Goal: Task Accomplishment & Management: Manage account settings

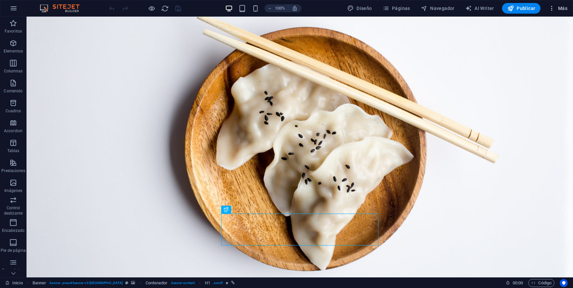
click at [553, 8] on icon "button" at bounding box center [552, 8] width 7 height 7
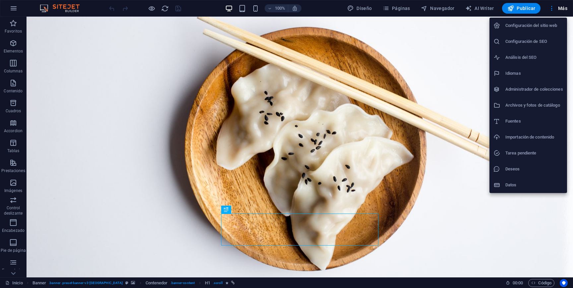
click at [553, 25] on h6 "Configuración del sitio web" at bounding box center [535, 26] width 58 height 8
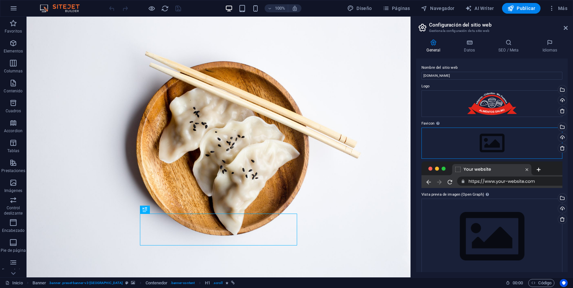
click at [496, 141] on div "Arrastra archivos aquí, haz clic para escoger archivos o selecciona archivos de…" at bounding box center [492, 142] width 141 height 31
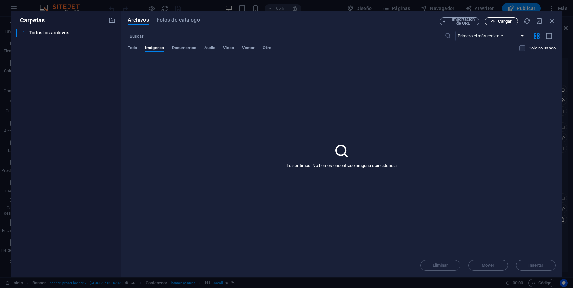
click at [504, 21] on span "Cargar" at bounding box center [505, 21] width 14 height 4
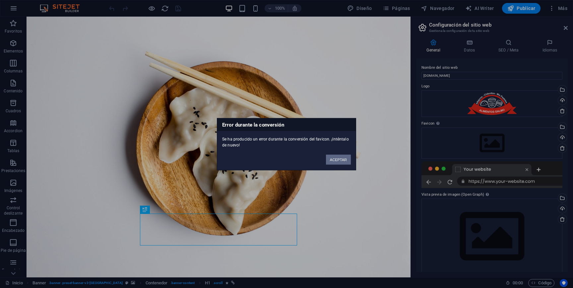
click at [338, 160] on button "ACEPTAR" at bounding box center [338, 159] width 25 height 10
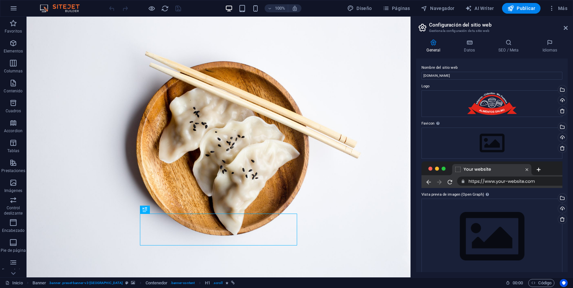
scroll to position [8, 0]
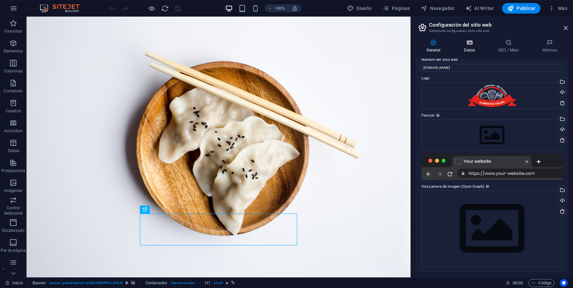
click at [474, 45] on icon at bounding box center [470, 42] width 32 height 7
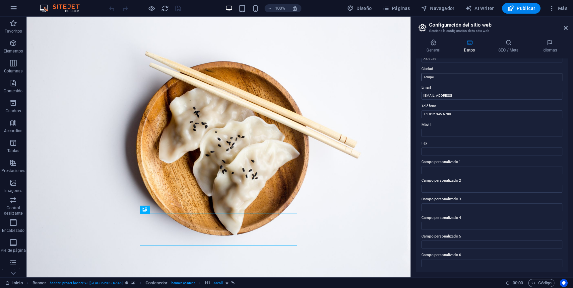
scroll to position [0, 0]
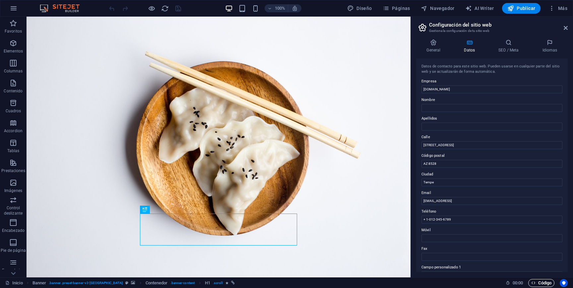
click at [538, 282] on span "Código" at bounding box center [542, 283] width 20 height 8
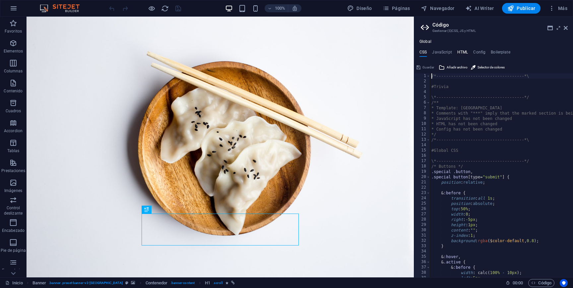
click at [462, 52] on h4 "HTML" at bounding box center [463, 53] width 11 height 7
type textarea "<a href="#main-content" class="wv-link-content button">Skip to main content</a>"
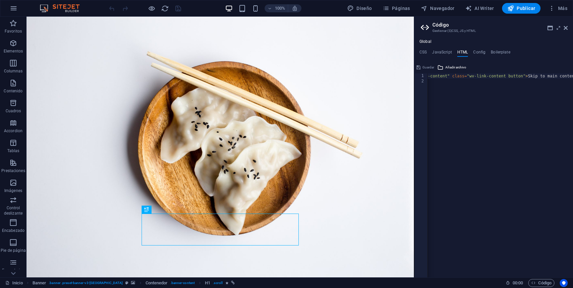
scroll to position [0, 49]
click at [481, 50] on h4 "Config" at bounding box center [479, 53] width 12 height 7
type textarea "$color-background: #ffffff;"
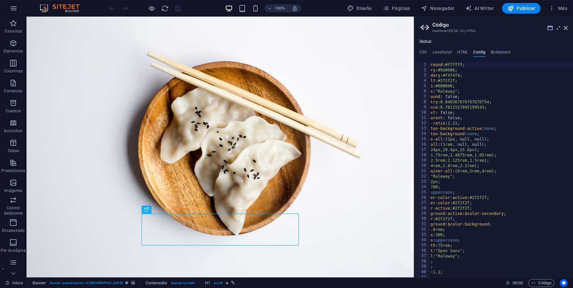
scroll to position [0, 40]
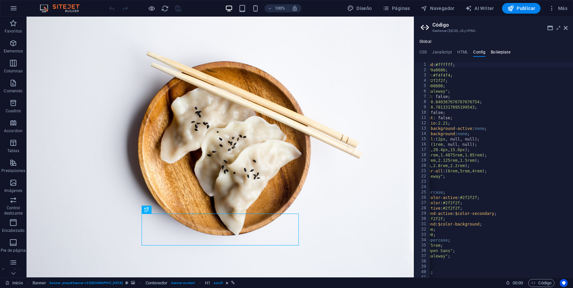
click at [497, 54] on h4 "Boilerplate" at bounding box center [501, 53] width 20 height 7
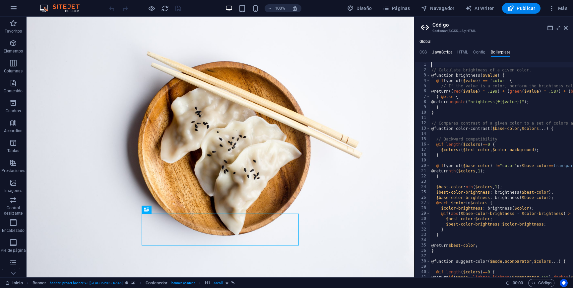
click at [439, 53] on h4 "JavaScript" at bounding box center [442, 53] width 20 height 7
type textarea "/* JS for preset "Content Slider" */"
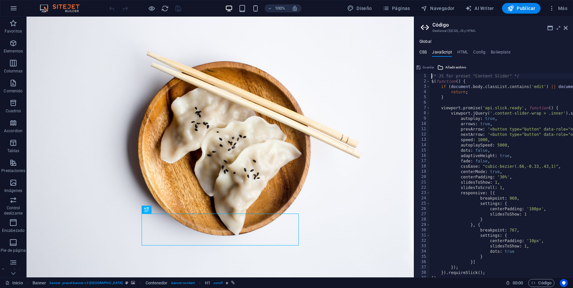
click at [423, 50] on h4 "CSS" at bounding box center [423, 53] width 7 height 7
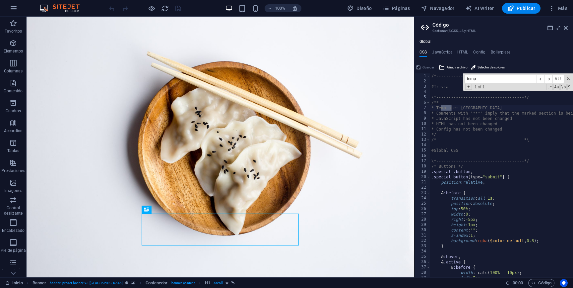
type input "tempe"
click at [461, 51] on h4 "HTML" at bounding box center [463, 53] width 11 height 7
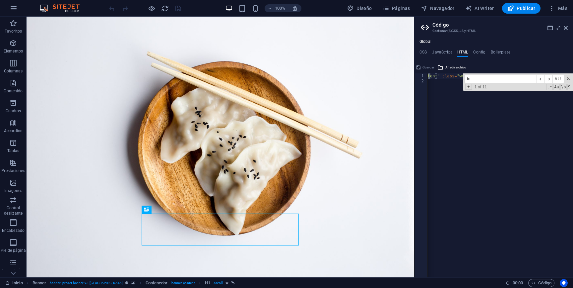
scroll to position [0, 45]
type input "tempe"
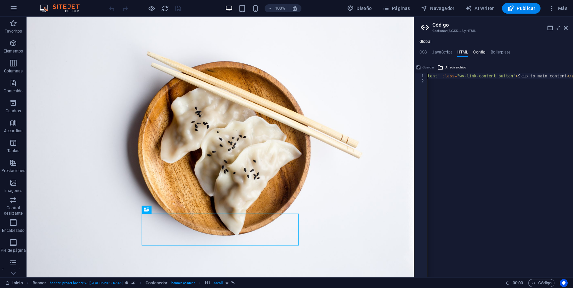
click at [480, 54] on h4 "Config" at bounding box center [479, 53] width 12 height 7
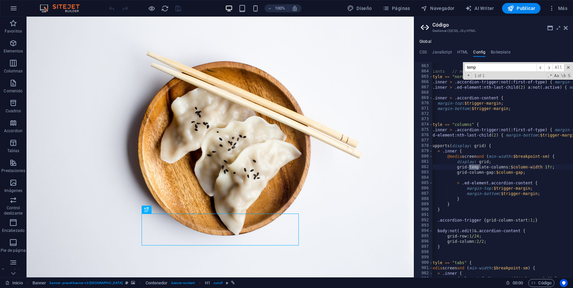
scroll to position [1979, 0]
type input "tempe"
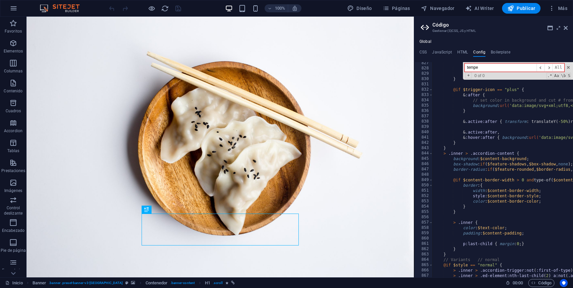
scroll to position [1702, 0]
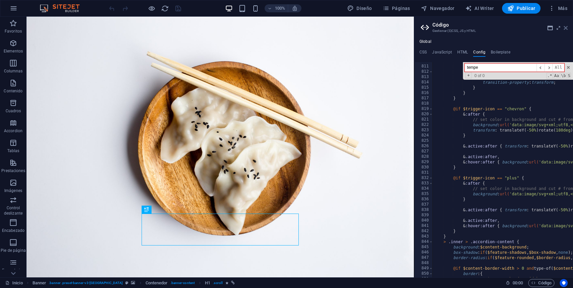
click at [566, 28] on icon at bounding box center [566, 27] width 4 height 5
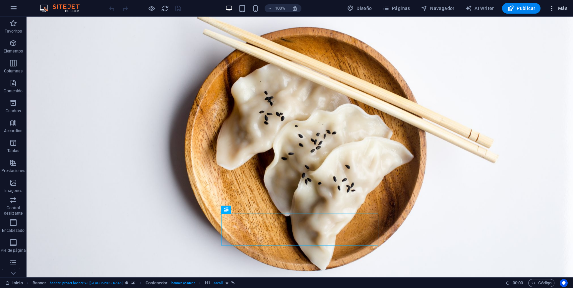
click at [556, 8] on span "Más" at bounding box center [558, 8] width 19 height 7
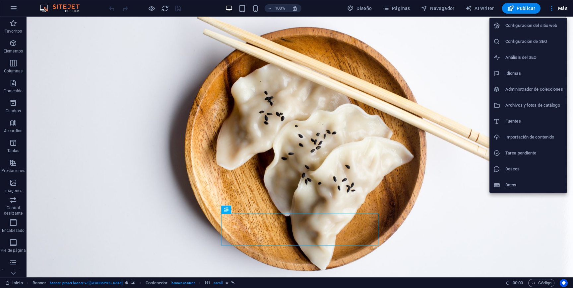
click at [550, 26] on h6 "Configuración del sitio web" at bounding box center [535, 26] width 58 height 8
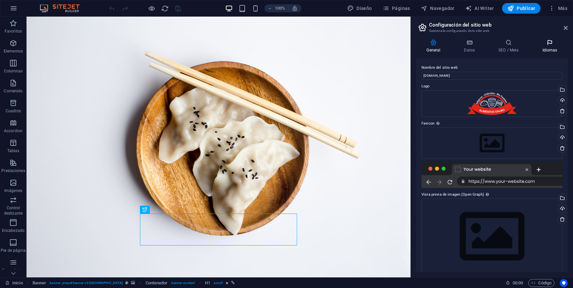
click at [553, 47] on h4 "Idiomas" at bounding box center [550, 46] width 36 height 14
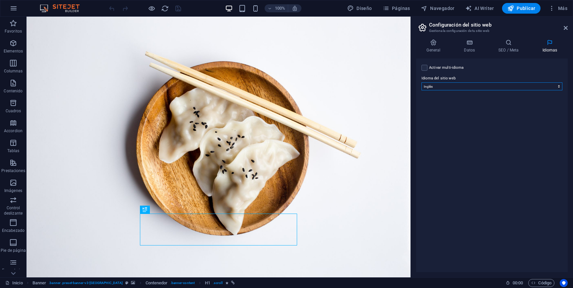
click at [545, 90] on select "Abkhazian Afar Afrikaans Akan Albanés Alemán Amharic Árabe Aragonese Armenian A…" at bounding box center [492, 86] width 141 height 8
select select "44"
click at [422, 82] on select "Abkhazian Afar Afrikaans Akan Albanés Alemán Amharic Árabe Aragonese Armenian A…" at bounding box center [492, 86] width 141 height 8
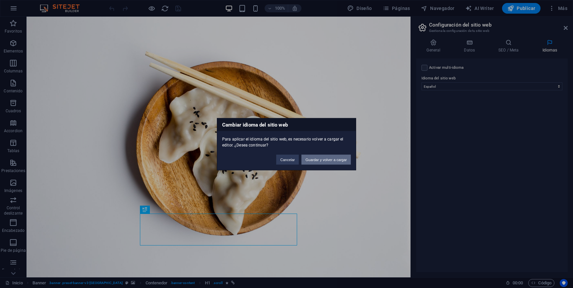
click at [320, 161] on button "Guardar y volver a cargar" at bounding box center [326, 159] width 49 height 10
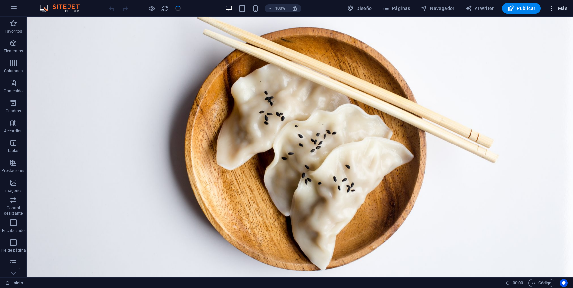
click at [555, 6] on icon "button" at bounding box center [552, 8] width 7 height 7
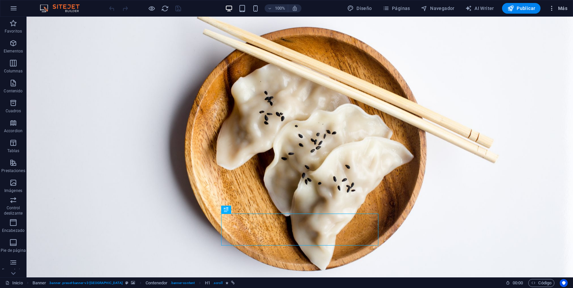
click at [555, 8] on icon "button" at bounding box center [552, 8] width 7 height 7
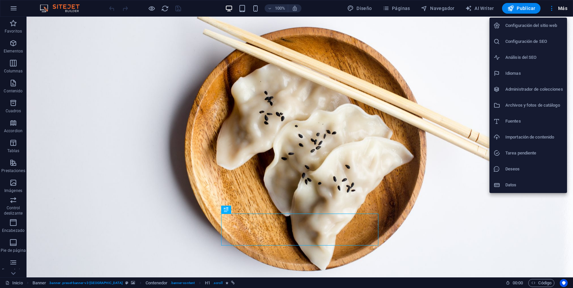
click at [541, 28] on h6 "Configuración del sitio web" at bounding box center [535, 26] width 58 height 8
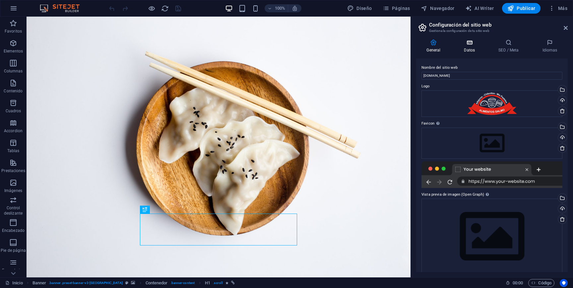
click at [471, 43] on icon at bounding box center [470, 42] width 32 height 7
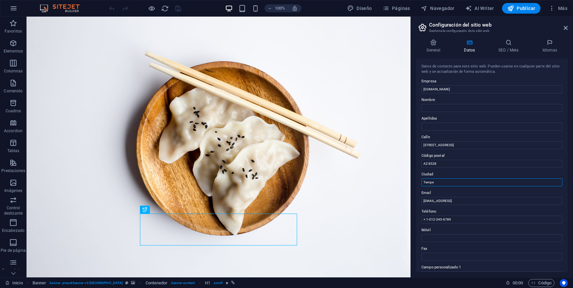
click at [443, 181] on input "Tempe" at bounding box center [492, 182] width 141 height 8
click at [460, 222] on input "+ 1-012-345-6789" at bounding box center [492, 219] width 141 height 8
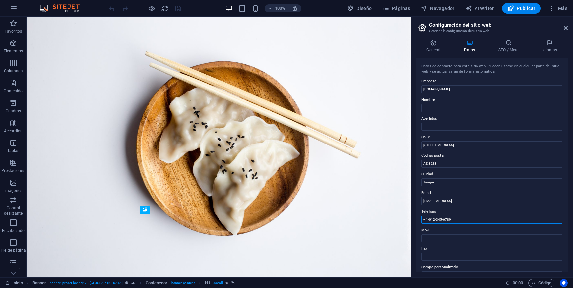
click at [460, 222] on input "+ 1-012-345-6789" at bounding box center [492, 219] width 141 height 8
click at [506, 199] on input "1fb8bf9ff5cad860f2f31a6bcff38c@cpanel.local" at bounding box center [492, 201] width 141 height 8
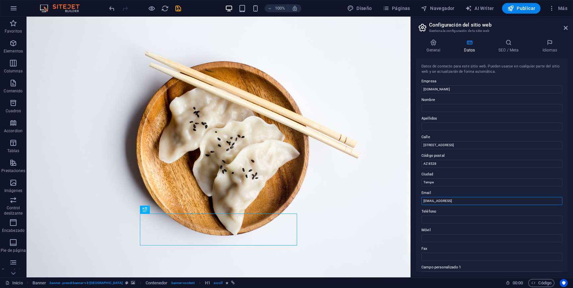
click at [506, 199] on input "1fb8bf9ff5cad860f2f31a6bcff38c@cpanel.local" at bounding box center [492, 201] width 141 height 8
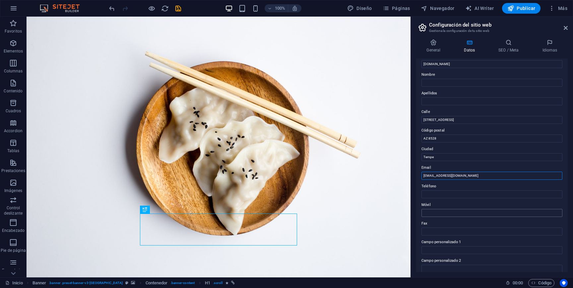
scroll to position [23, 0]
type input "[EMAIL_ADDRESS][DOMAIN_NAME]"
click at [443, 161] on input "Tempe" at bounding box center [492, 160] width 141 height 8
click at [514, 48] on h4 "SEO / Meta" at bounding box center [510, 46] width 44 height 14
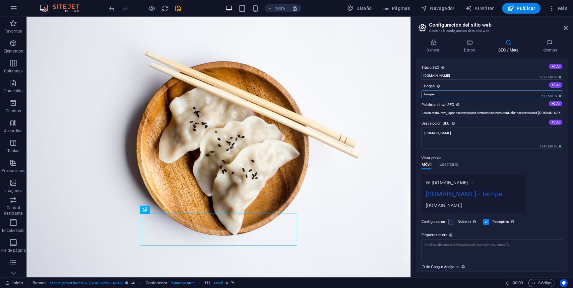
click at [467, 96] on input "Tempe" at bounding box center [492, 94] width 141 height 8
click at [460, 76] on input "[DOMAIN_NAME]" at bounding box center [492, 76] width 141 height 8
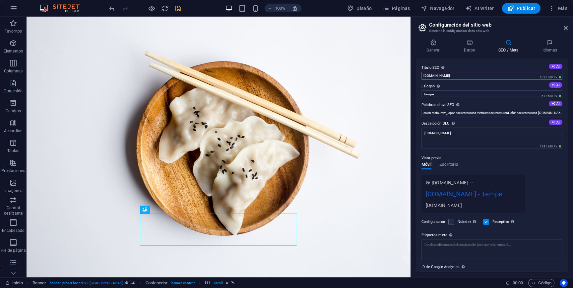
click at [460, 76] on input "[DOMAIN_NAME]" at bounding box center [492, 76] width 141 height 8
paste input "Alimentos Galmo — Dulces artesanales de [GEOGRAPHIC_DATA]"
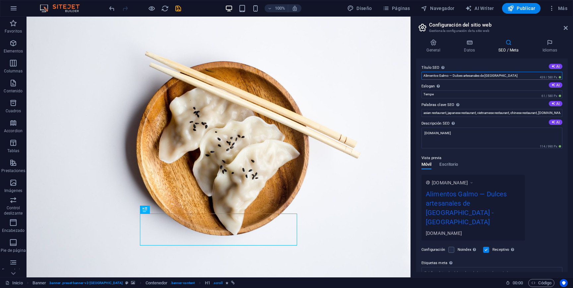
type input "Alimentos Galmo — Dulces artesanales de [GEOGRAPHIC_DATA]"
click at [481, 92] on input "Tempe" at bounding box center [492, 94] width 141 height 8
paste input "Fábrica familiar de dulces tradicionales chilenos. Calidad y sabor en cada boca…"
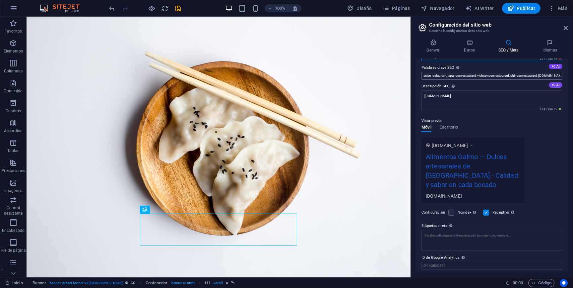
scroll to position [49, 0]
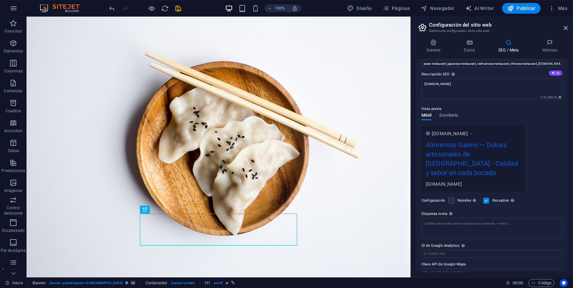
type input "Calidad y sabor en cada bocado"
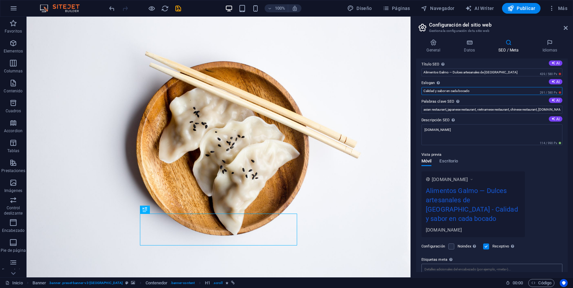
scroll to position [0, 0]
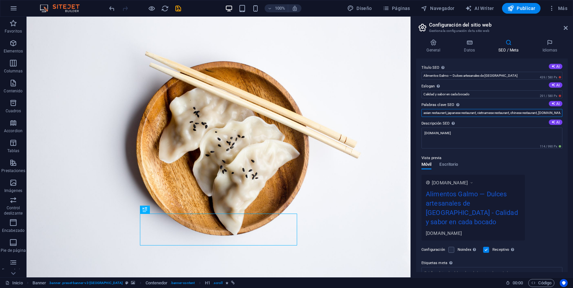
click at [464, 111] on input "asian restaurant, japanese restaurant, vietnamese restaurant, chinese restauran…" at bounding box center [492, 113] width 141 height 8
type input "Dulces chilenos, dulces artesalanes, chilenitos,"
click at [510, 136] on textarea "[DOMAIN_NAME]" at bounding box center [492, 137] width 141 height 21
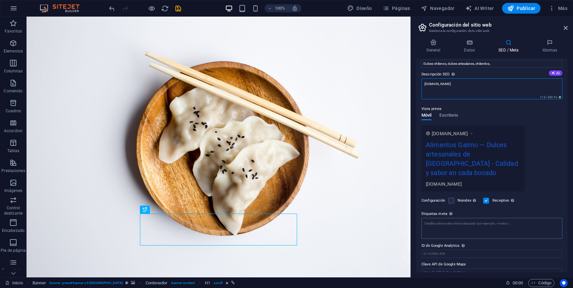
scroll to position [54, 0]
click at [519, 9] on span "Publicar" at bounding box center [522, 8] width 28 height 7
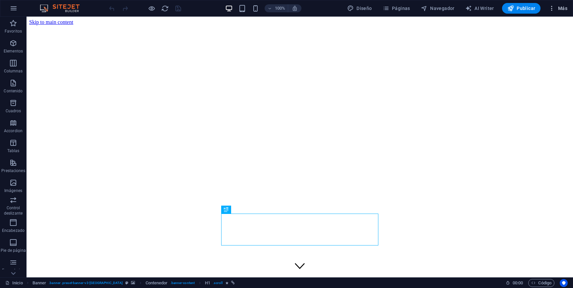
click at [559, 6] on span "Más" at bounding box center [558, 8] width 19 height 7
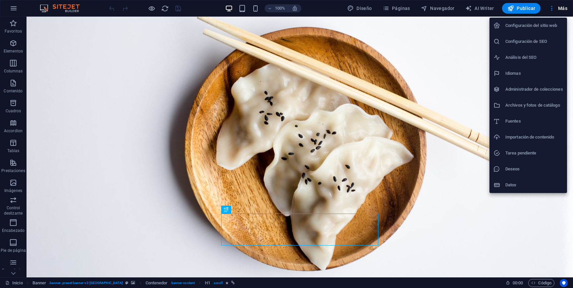
click at [552, 25] on h6 "Configuración del sitio web" at bounding box center [535, 26] width 58 height 8
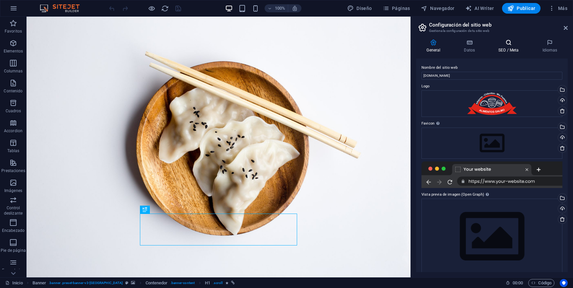
click at [503, 46] on h4 "SEO / Meta" at bounding box center [510, 46] width 44 height 14
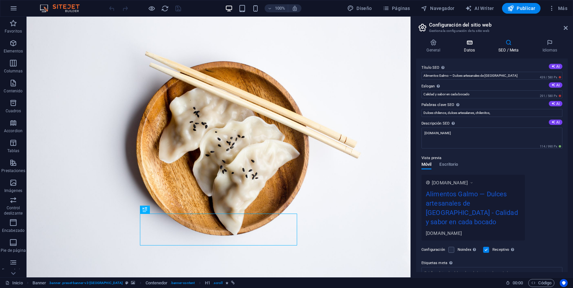
click at [468, 47] on h4 "Datos" at bounding box center [471, 46] width 35 height 14
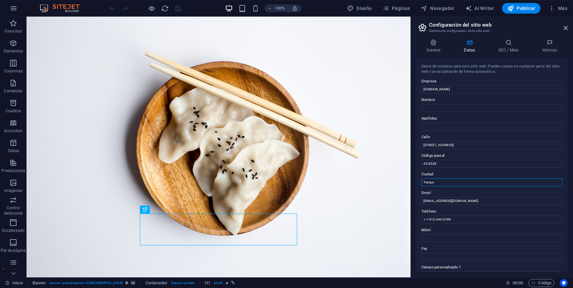
click at [445, 181] on input "Tempe" at bounding box center [492, 182] width 141 height 8
type input "[GEOGRAPHIC_DATA]"
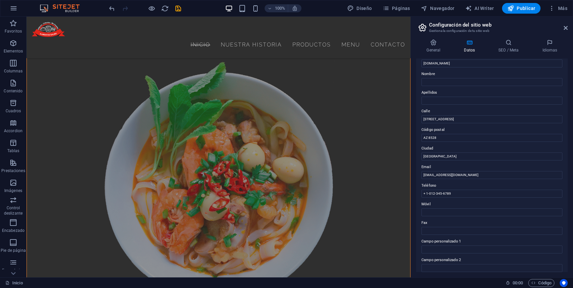
scroll to position [27, 0]
click at [455, 212] on input "Móvil" at bounding box center [492, 211] width 141 height 8
click at [464, 189] on input "+ 1-012-345-6789" at bounding box center [492, 192] width 141 height 8
click at [456, 209] on input "Móvil" at bounding box center [492, 211] width 141 height 8
click at [425, 201] on label "Móvil" at bounding box center [492, 203] width 141 height 8
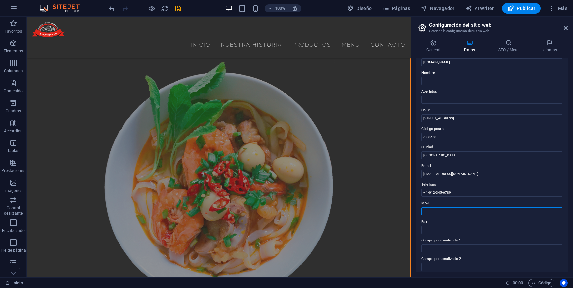
click at [425, 207] on input "Móvil" at bounding box center [492, 211] width 141 height 8
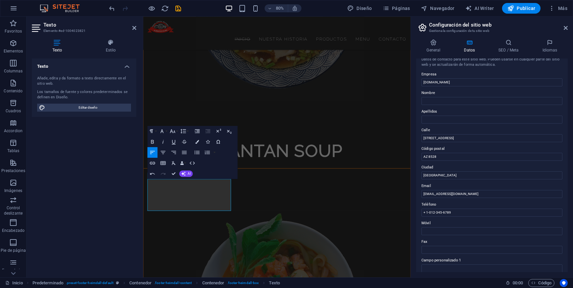
scroll to position [0, 0]
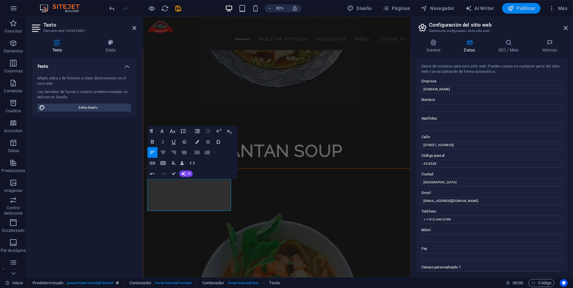
click at [524, 7] on span "Publicar" at bounding box center [522, 8] width 28 height 7
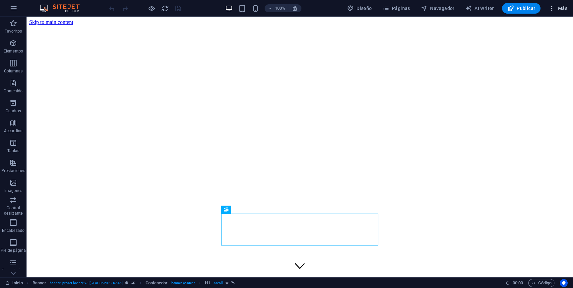
click at [555, 11] on icon "button" at bounding box center [552, 8] width 7 height 7
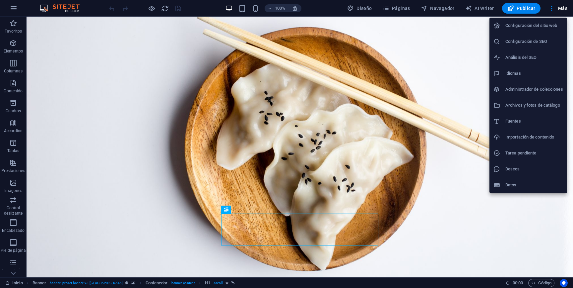
click at [552, 42] on h6 "Configuración de SEO" at bounding box center [535, 41] width 58 height 8
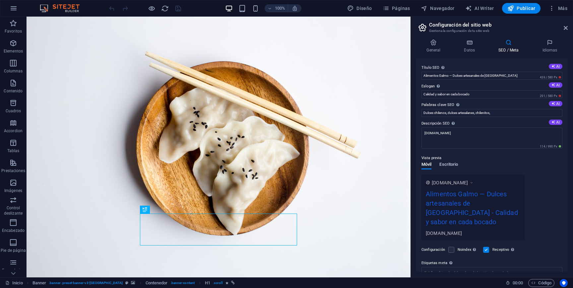
click at [457, 164] on span "Escritorio" at bounding box center [449, 164] width 19 height 9
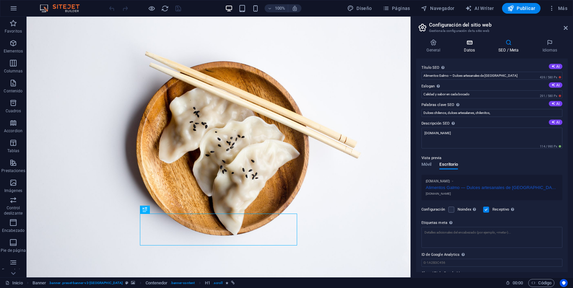
click at [471, 45] on icon at bounding box center [470, 42] width 32 height 7
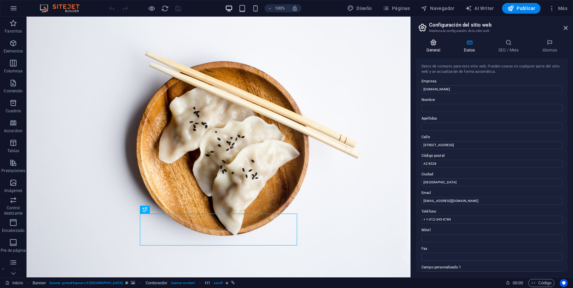
click at [433, 50] on h4 "General" at bounding box center [434, 46] width 37 height 14
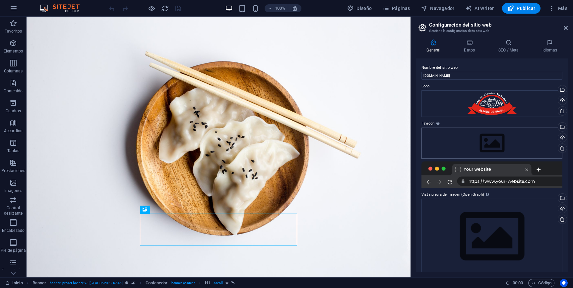
scroll to position [8, 0]
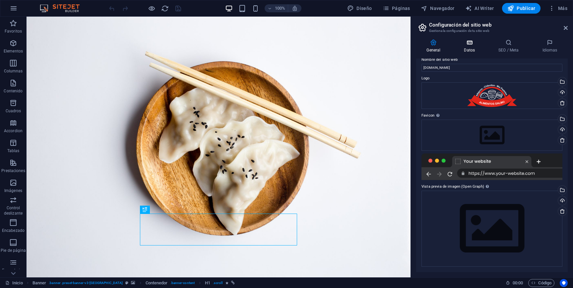
click at [470, 41] on icon at bounding box center [470, 42] width 32 height 7
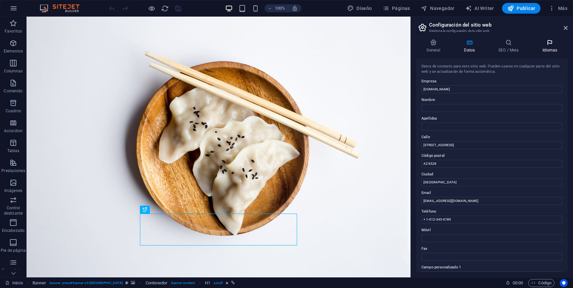
click at [549, 39] on icon at bounding box center [550, 42] width 36 height 7
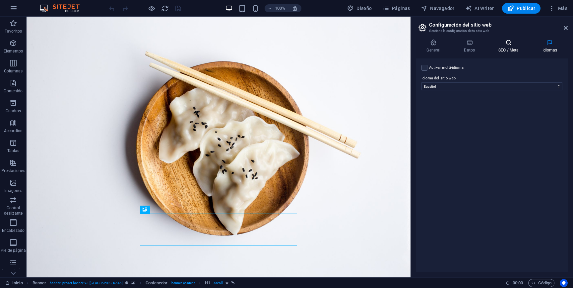
click at [514, 45] on icon at bounding box center [508, 42] width 41 height 7
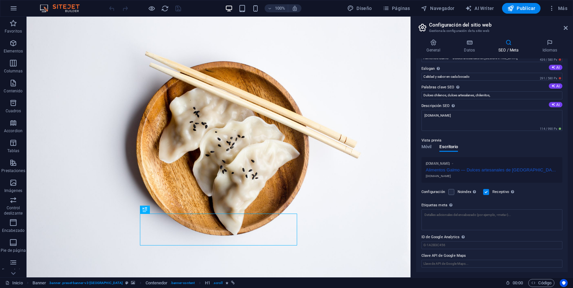
scroll to position [19, 0]
click at [535, 282] on icon "button" at bounding box center [534, 282] width 4 height 4
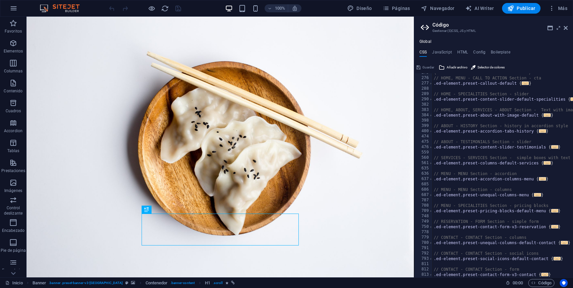
scroll to position [0, 0]
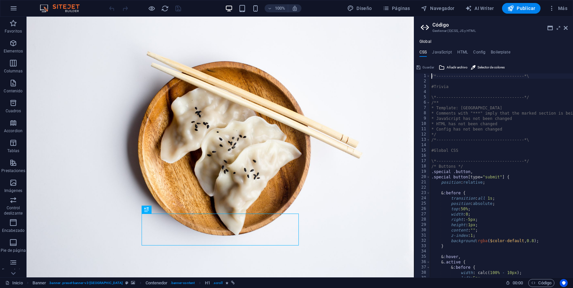
click at [425, 27] on icon at bounding box center [426, 27] width 10 height 9
click at [446, 25] on h2 "Código" at bounding box center [500, 25] width 135 height 6
click at [565, 28] on icon at bounding box center [566, 27] width 4 height 5
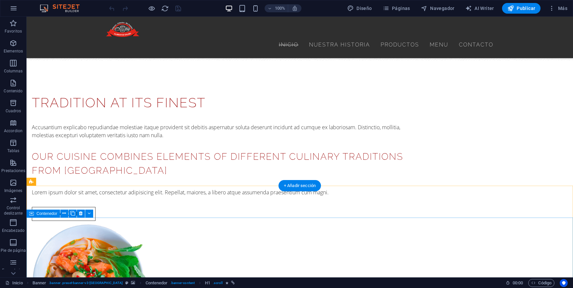
scroll to position [605, 0]
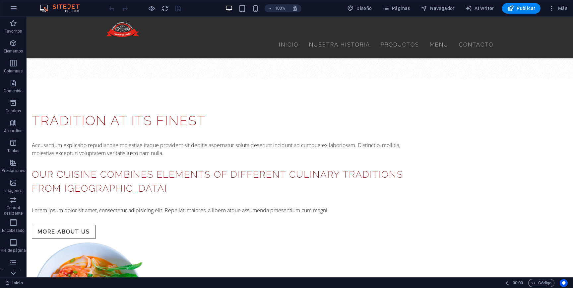
click at [12, 271] on icon at bounding box center [13, 272] width 9 height 9
click at [15, 248] on span "Marketing" at bounding box center [13, 248] width 27 height 16
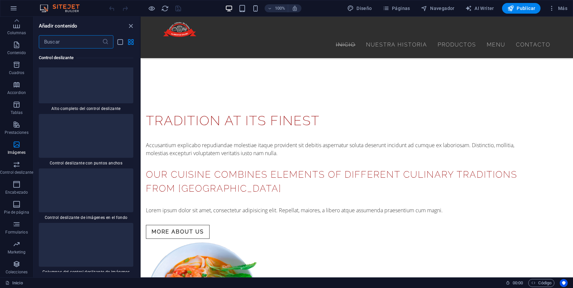
scroll to position [7140, 0]
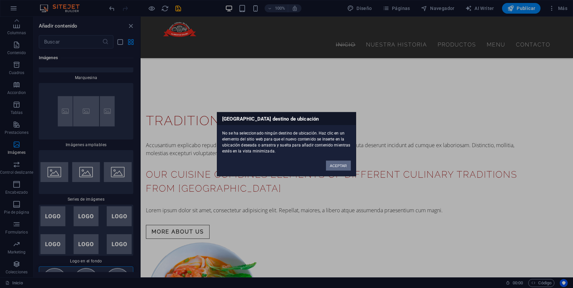
click at [340, 165] on button "ACEPTAR" at bounding box center [338, 165] width 25 height 10
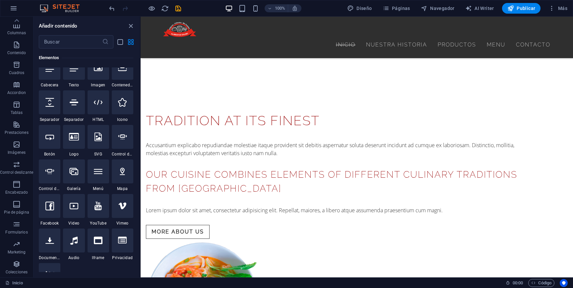
scroll to position [137, 0]
click at [76, 147] on div at bounding box center [74, 136] width 22 height 24
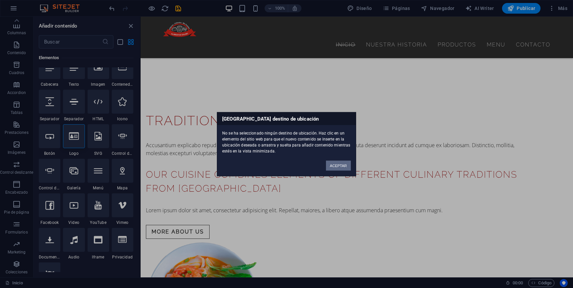
click at [334, 166] on button "ACEPTAR" at bounding box center [338, 165] width 25 height 10
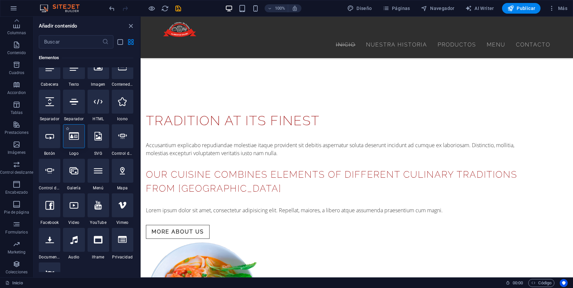
click at [77, 143] on div at bounding box center [74, 136] width 22 height 24
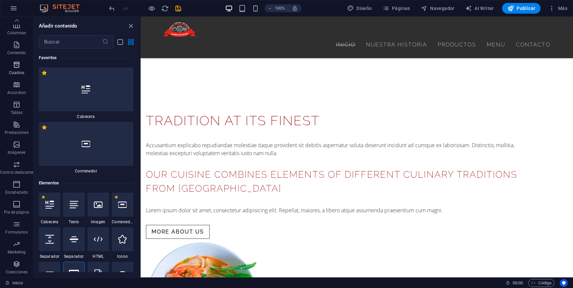
scroll to position [0, 0]
click at [558, 9] on span "Más" at bounding box center [558, 8] width 19 height 7
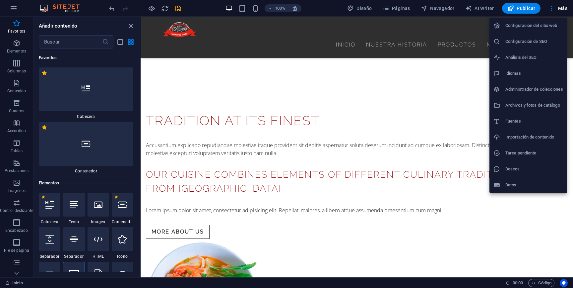
click at [548, 60] on h6 "Análisis del SEO" at bounding box center [535, 57] width 58 height 8
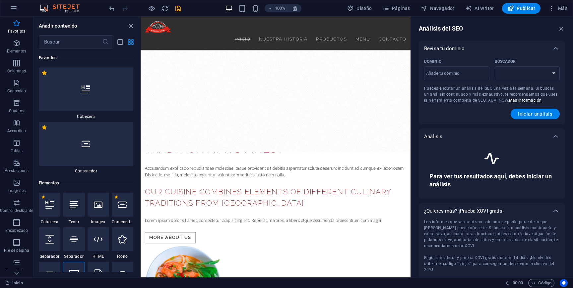
scroll to position [665, 0]
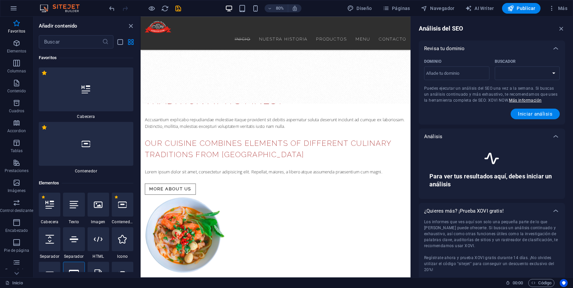
select select "google.com"
click at [470, 74] on input "Dominio ​" at bounding box center [456, 73] width 65 height 11
type input "[DOMAIN_NAME]"
click at [529, 113] on span "Iniciar análisis" at bounding box center [535, 113] width 35 height 5
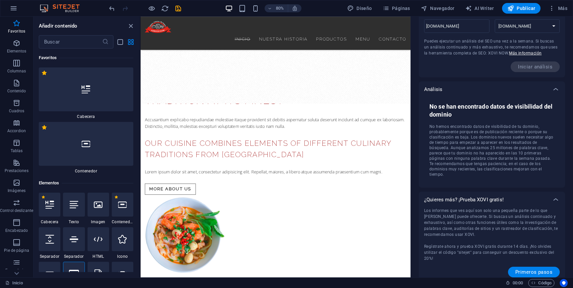
scroll to position [0, 0]
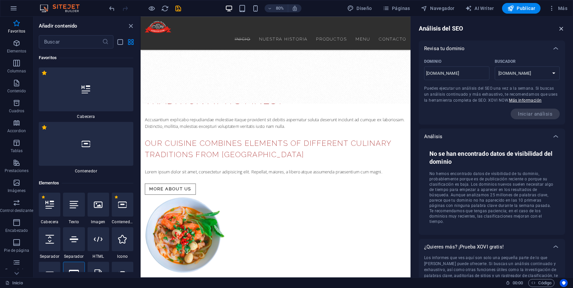
click at [559, 28] on icon "button" at bounding box center [561, 28] width 7 height 7
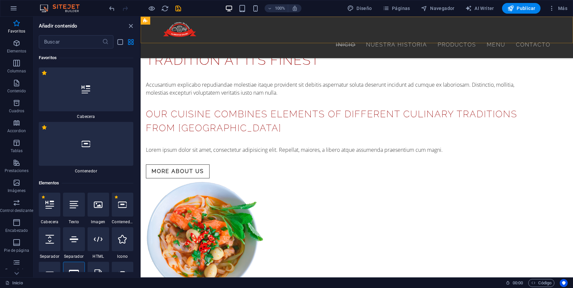
scroll to position [605, 0]
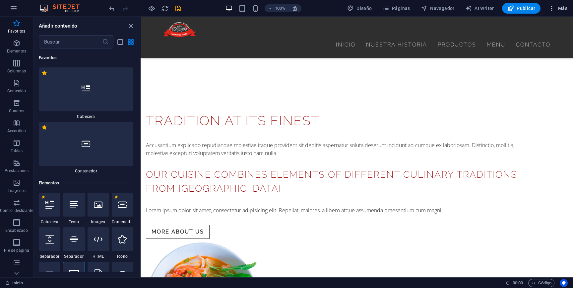
click at [560, 4] on button "Más" at bounding box center [558, 8] width 24 height 11
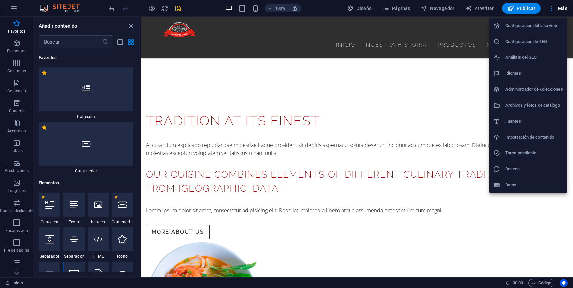
click at [552, 41] on h6 "Configuración de SEO" at bounding box center [535, 41] width 58 height 8
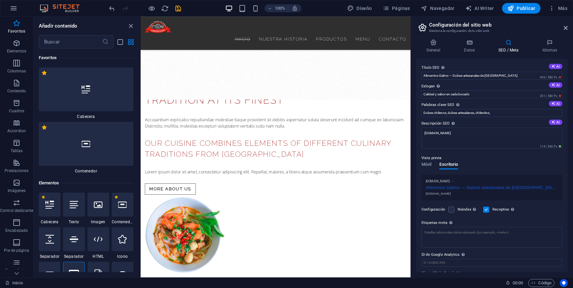
scroll to position [665, 0]
click at [471, 235] on textarea "Etiquetas meta Introduce aquí el código HTML que se incluirá en las etiquetas d…" at bounding box center [492, 237] width 141 height 21
click at [430, 168] on span "Móvil" at bounding box center [427, 164] width 10 height 9
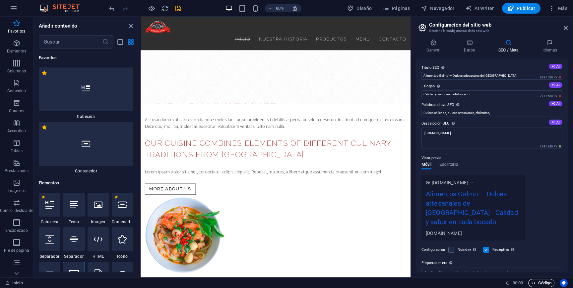
click at [538, 283] on span "Código" at bounding box center [542, 283] width 20 height 8
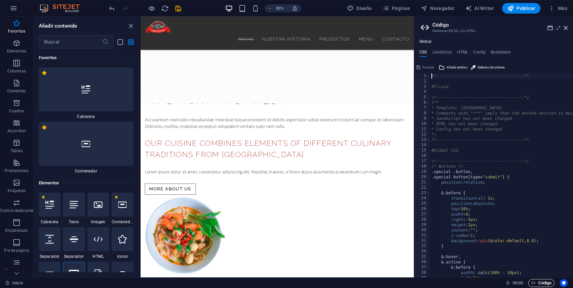
click at [538, 283] on span "Código" at bounding box center [542, 283] width 20 height 8
click at [563, 284] on icon "Usercentrics" at bounding box center [564, 282] width 5 height 5
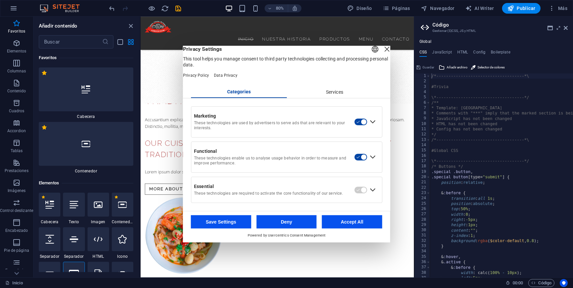
click at [383, 53] on div "Close Layer" at bounding box center [387, 48] width 9 height 9
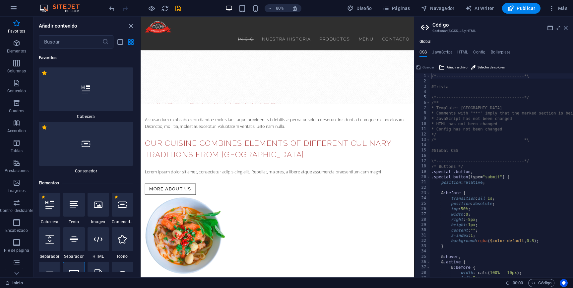
click at [567, 30] on icon at bounding box center [566, 27] width 4 height 5
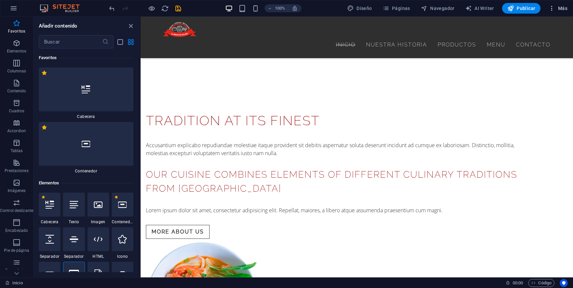
click at [557, 8] on span "Más" at bounding box center [558, 8] width 19 height 7
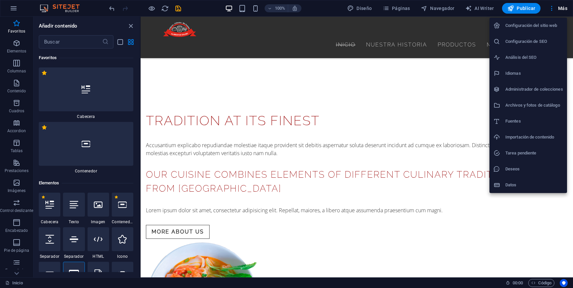
click at [546, 27] on h6 "Configuración del sitio web" at bounding box center [535, 26] width 58 height 8
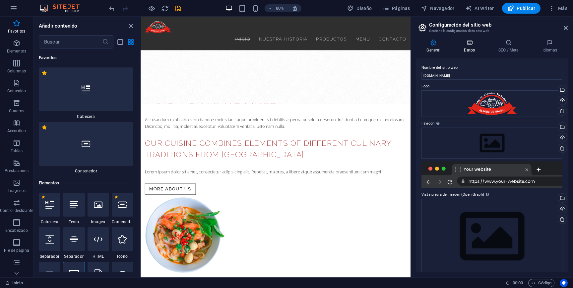
click at [470, 46] on h4 "Datos" at bounding box center [471, 46] width 35 height 14
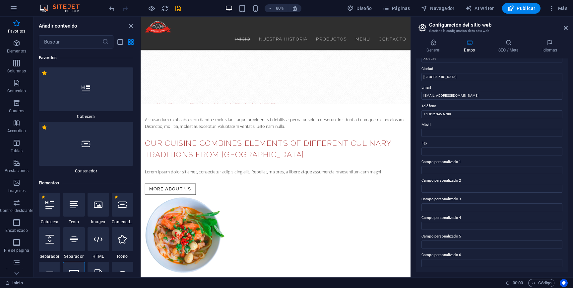
scroll to position [0, 0]
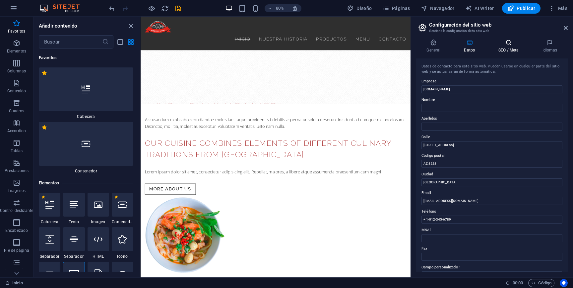
click at [509, 50] on h4 "SEO / Meta" at bounding box center [510, 46] width 44 height 14
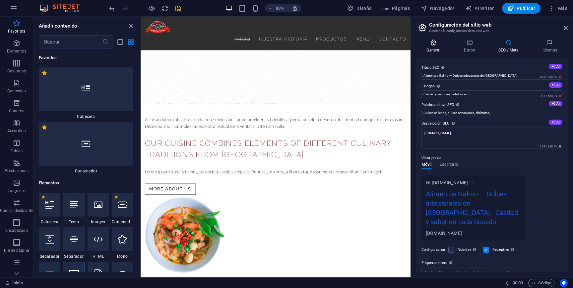
click at [433, 45] on icon at bounding box center [433, 42] width 35 height 7
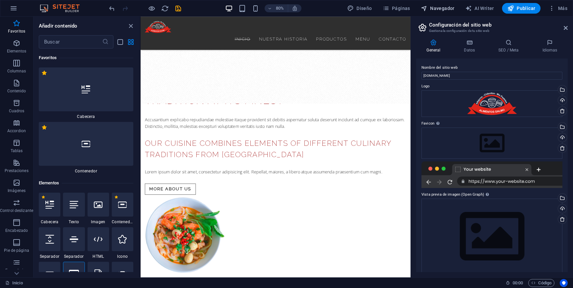
click at [434, 8] on span "Navegador" at bounding box center [438, 8] width 34 height 7
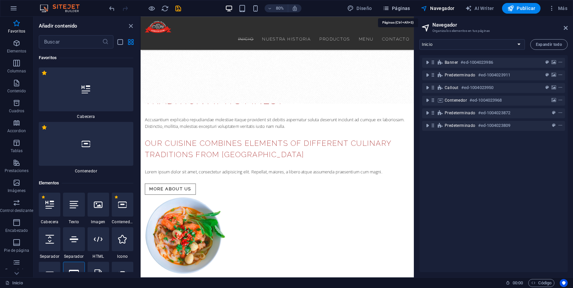
click at [395, 5] on span "Páginas" at bounding box center [397, 8] width 28 height 7
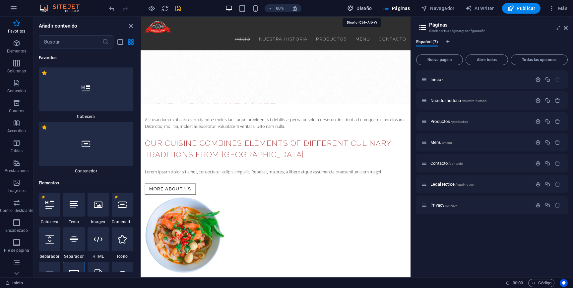
click at [365, 3] on button "Diseño" at bounding box center [360, 8] width 30 height 11
select select "px"
select select "300"
select select "px"
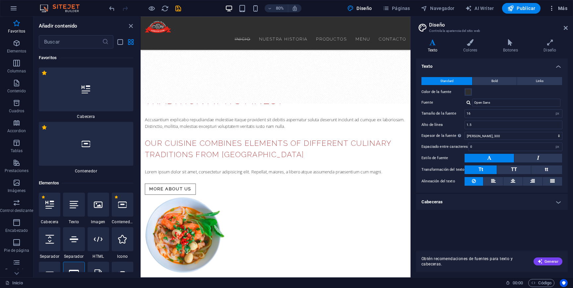
click at [558, 6] on span "Más" at bounding box center [558, 8] width 19 height 7
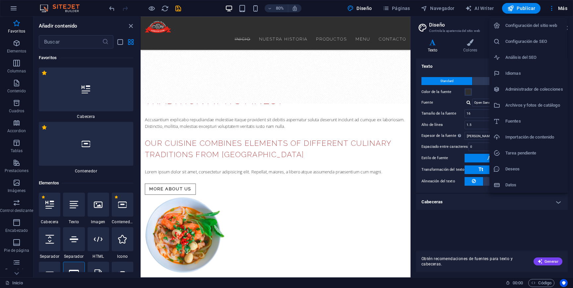
click at [555, 27] on h6 "Configuración del sitio web" at bounding box center [535, 26] width 58 height 8
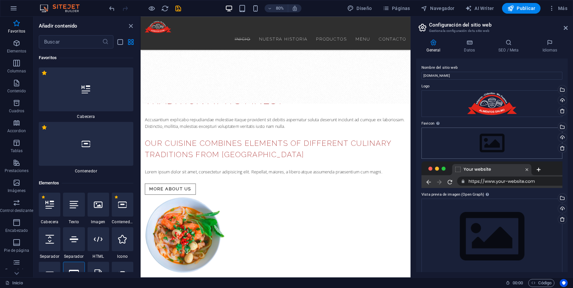
scroll to position [8, 0]
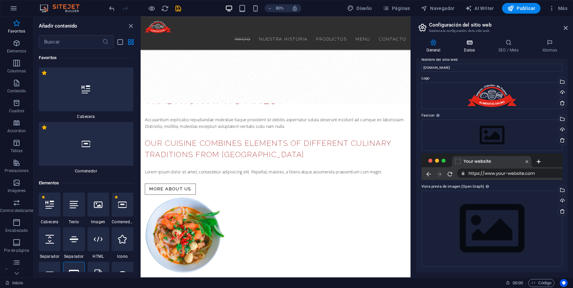
click at [474, 44] on icon at bounding box center [470, 42] width 32 height 7
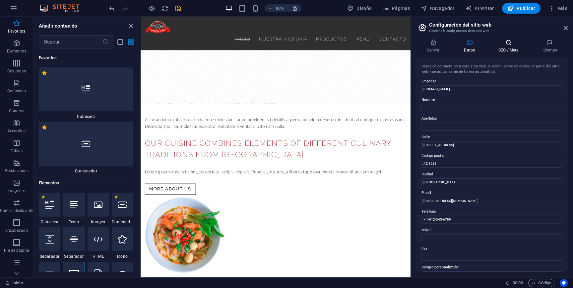
click at [498, 43] on icon at bounding box center [508, 42] width 41 height 7
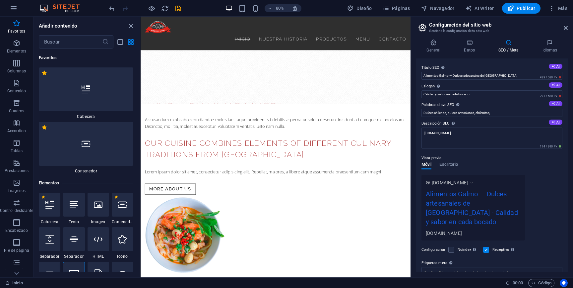
click at [557, 103] on button "AI" at bounding box center [556, 103] width 14 height 5
click at [483, 115] on input "cocina asiática, comida tradicional, experiencia gastronómica, platos especiale…" at bounding box center [492, 113] width 141 height 8
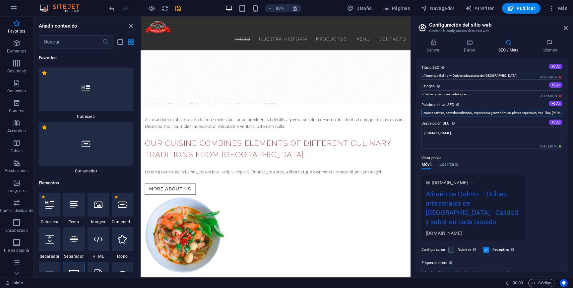
type input "Dulces chilenos, dulces artesalanes, chilenitos,"
click at [522, 171] on div "Vista previa Móvil Escritorio www.example.com Alimentos Galmo — Dulces artesana…" at bounding box center [492, 195] width 141 height 92
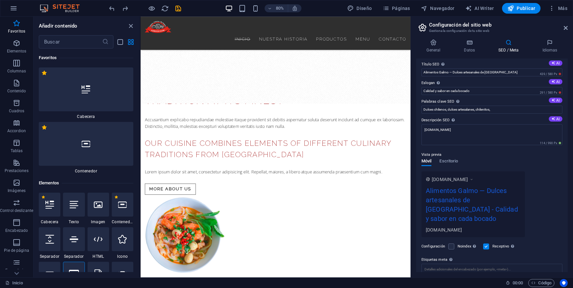
scroll to position [5, 0]
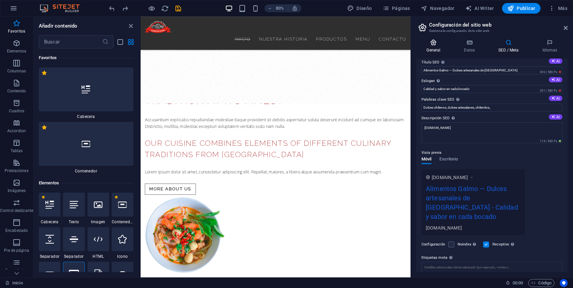
click at [438, 46] on h4 "General" at bounding box center [434, 46] width 37 height 14
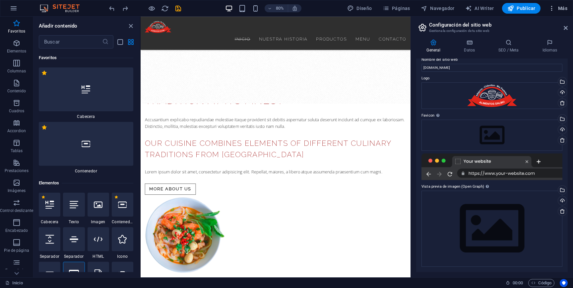
click at [562, 8] on span "Más" at bounding box center [558, 8] width 19 height 7
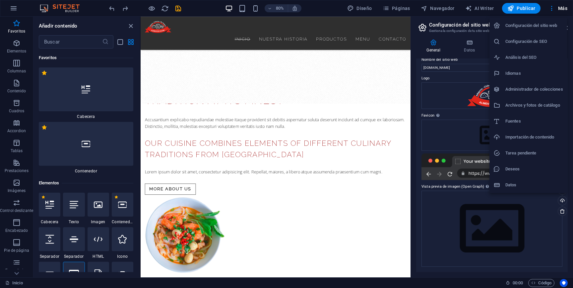
click at [529, 26] on h6 "Configuración del sitio web" at bounding box center [535, 26] width 58 height 8
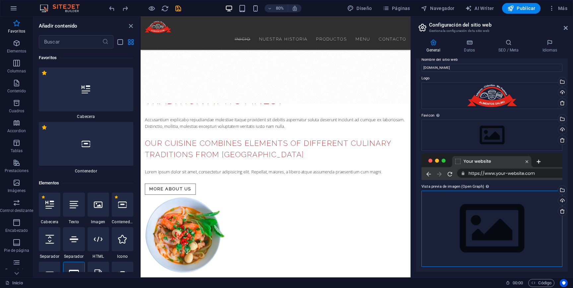
click at [489, 227] on div "Arrastra archivos aquí, haz clic para escoger archivos o selecciona archivos de…" at bounding box center [492, 228] width 141 height 76
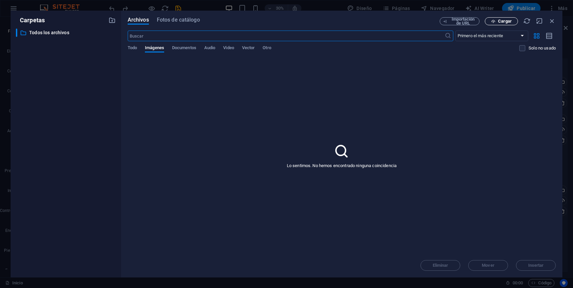
click at [504, 18] on button "Cargar" at bounding box center [501, 21] width 33 height 8
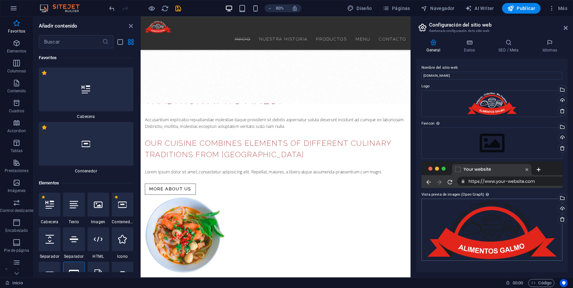
scroll to position [0, 0]
click at [557, 198] on div "Selecciona archivos del administrador de archivos, de la galería de fotos o car…" at bounding box center [535, 198] width 43 height 30
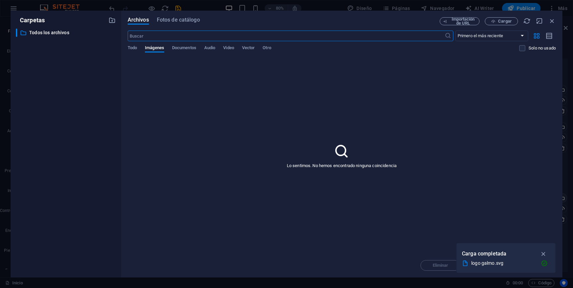
scroll to position [1199, 0]
click at [496, 24] on button "Cargar" at bounding box center [501, 21] width 33 height 8
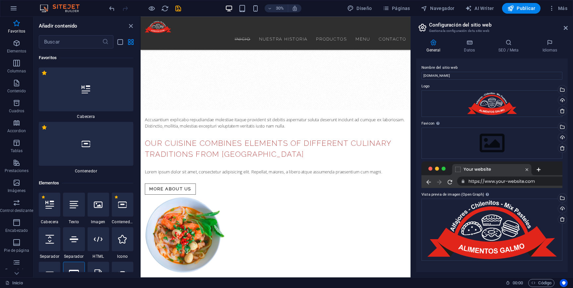
scroll to position [665, 0]
click at [531, 9] on span "Publicar" at bounding box center [522, 8] width 28 height 7
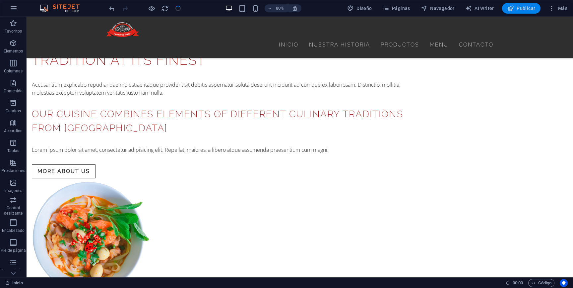
scroll to position [605, 0]
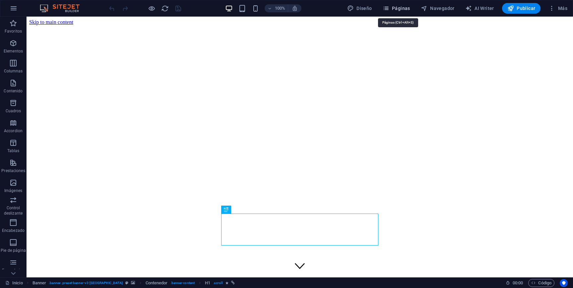
click at [405, 8] on span "Páginas" at bounding box center [397, 8] width 28 height 7
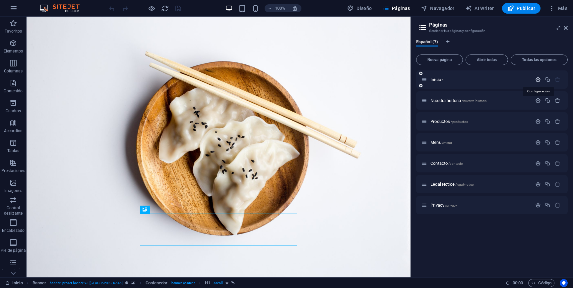
click at [538, 79] on icon "button" at bounding box center [539, 80] width 6 height 6
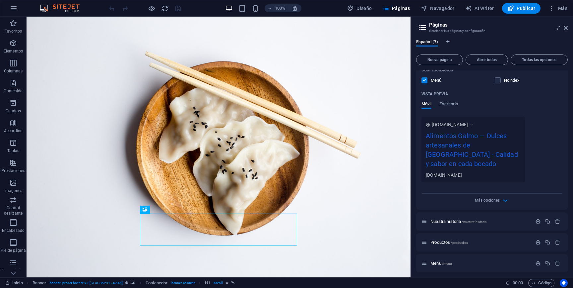
scroll to position [158, 0]
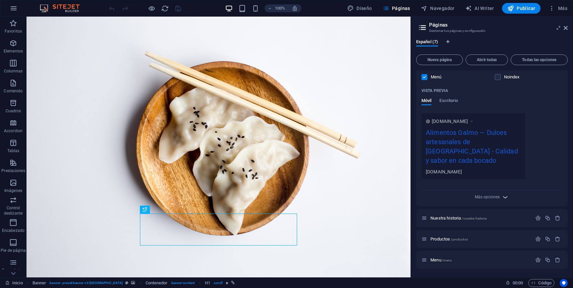
click at [504, 193] on icon "button" at bounding box center [506, 197] width 8 height 8
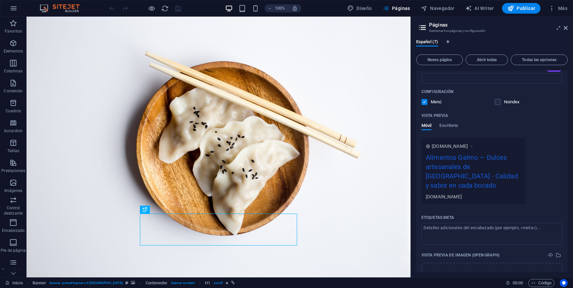
scroll to position [162, 0]
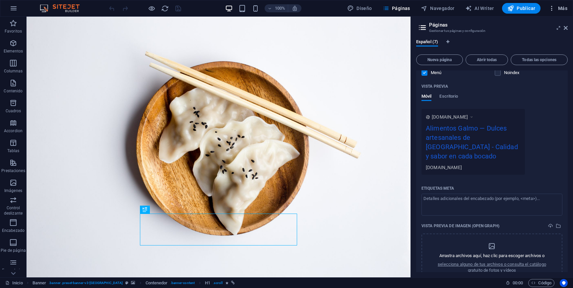
click at [552, 8] on icon "button" at bounding box center [552, 8] width 7 height 7
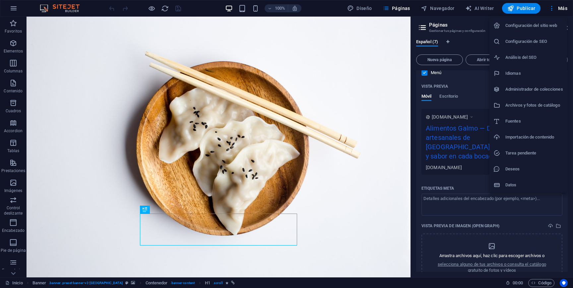
click at [536, 42] on h6 "Configuración de SEO" at bounding box center [535, 41] width 58 height 8
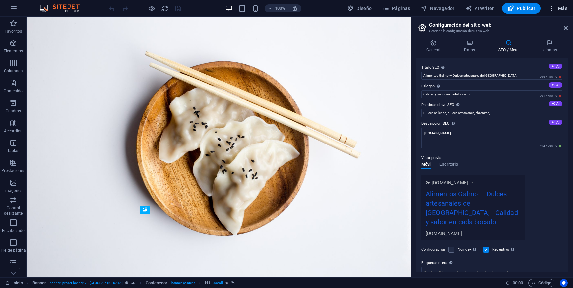
click at [555, 8] on icon "button" at bounding box center [552, 8] width 7 height 7
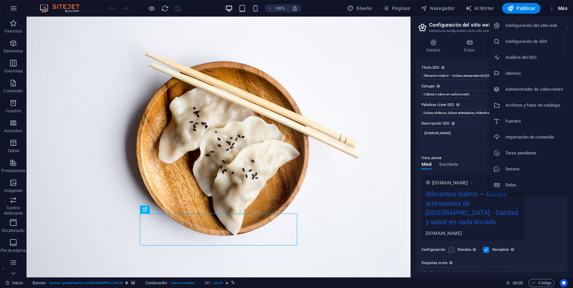
click at [535, 44] on h6 "Configuración de SEO" at bounding box center [535, 41] width 58 height 8
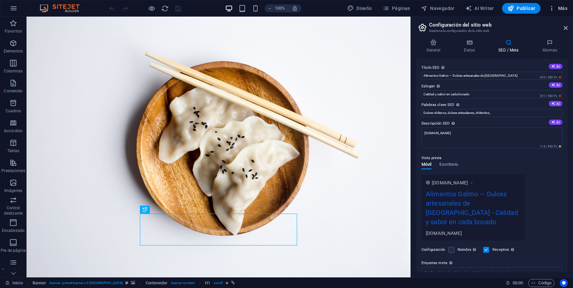
click at [555, 10] on icon "button" at bounding box center [552, 8] width 7 height 7
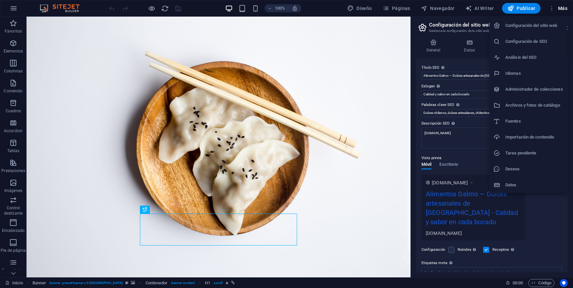
click at [551, 22] on h6 "Configuración del sitio web" at bounding box center [535, 26] width 58 height 8
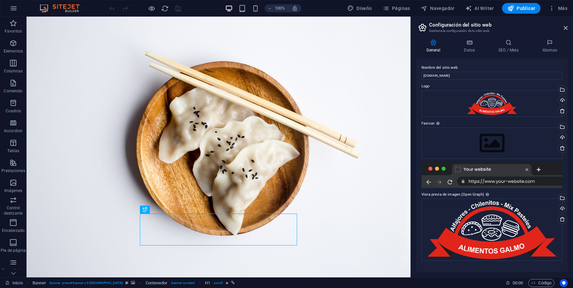
click at [468, 36] on div "General Datos SEO / Meta Idiomas Nombre del sitio web alimentosgalmo.cl Logo Ar…" at bounding box center [492, 155] width 162 height 243
click at [469, 40] on icon at bounding box center [470, 42] width 32 height 7
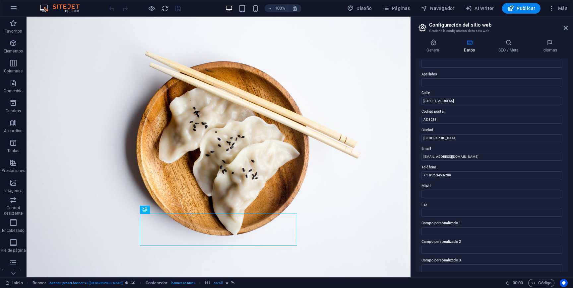
scroll to position [0, 0]
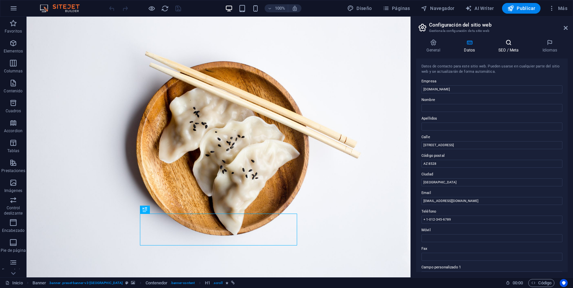
click at [506, 47] on h4 "SEO / Meta" at bounding box center [510, 46] width 44 height 14
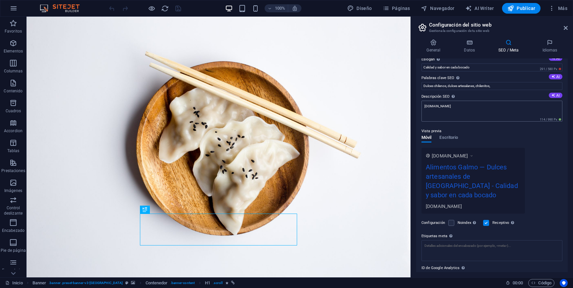
scroll to position [49, 0]
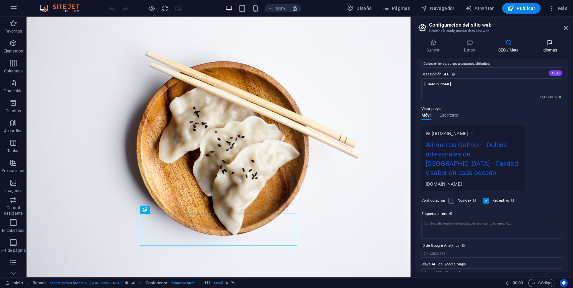
click at [551, 44] on icon at bounding box center [550, 42] width 36 height 7
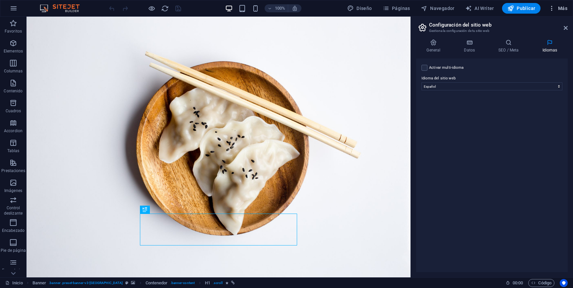
click at [559, 7] on span "Más" at bounding box center [558, 8] width 19 height 7
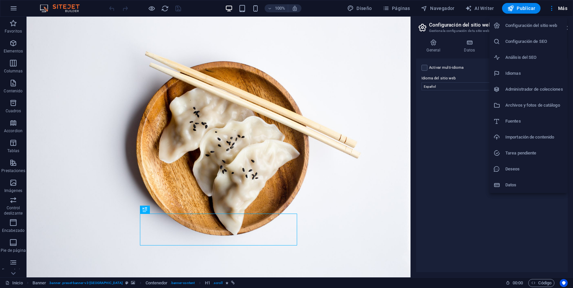
click at [523, 92] on h6 "Administrador de colecciones" at bounding box center [535, 89] width 58 height 8
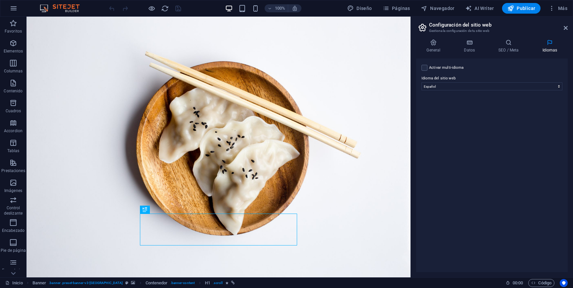
click at [551, 47] on h4 "Idiomas" at bounding box center [550, 46] width 36 height 14
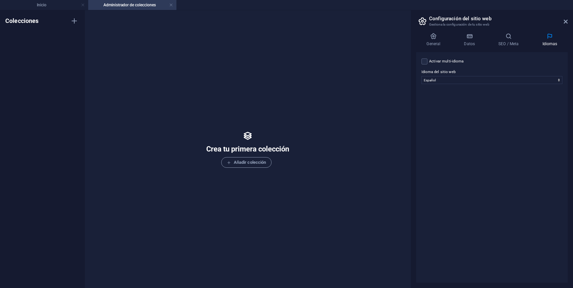
click at [562, 23] on header "Configuración del sitio web Gestiona la configuración de tu sitio web" at bounding box center [493, 18] width 150 height 17
click at [570, 20] on aside "Configuración del sitio web Gestiona la configuración de tu sitio web General D…" at bounding box center [492, 148] width 163 height 277
click at [566, 21] on icon at bounding box center [566, 21] width 4 height 5
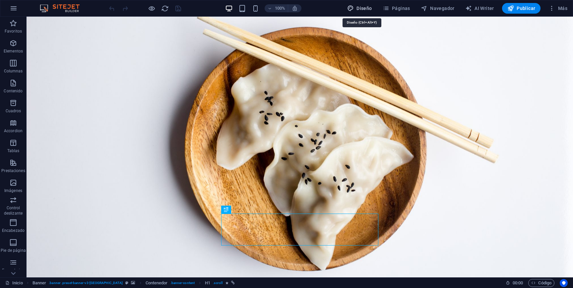
click at [367, 10] on span "Diseño" at bounding box center [359, 8] width 25 height 7
select select "px"
select select "300"
select select "px"
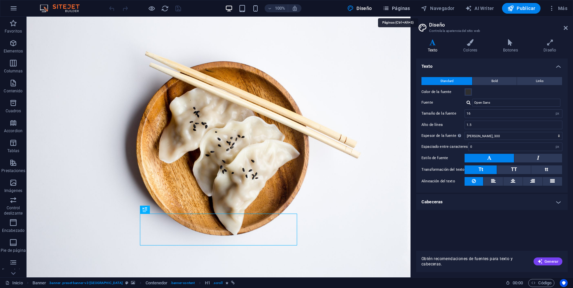
click at [402, 8] on span "Páginas" at bounding box center [397, 8] width 28 height 7
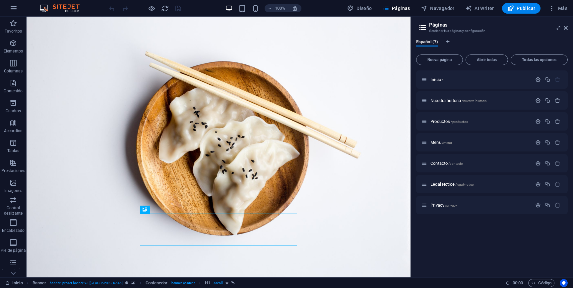
click at [537, 65] on div "Nueva página Abrir todas Todas las opciones Inicio / Nuestra historia /nuestra-…" at bounding box center [492, 162] width 152 height 220
click at [537, 63] on button "Todas las opciones" at bounding box center [539, 59] width 57 height 11
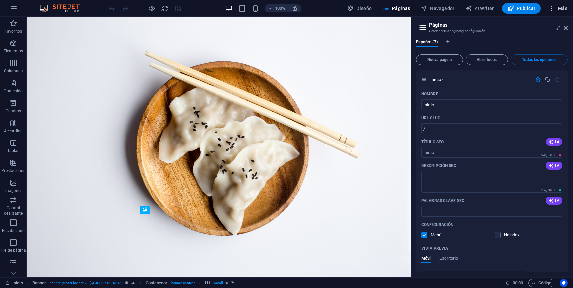
click at [556, 6] on span "Más" at bounding box center [558, 8] width 19 height 7
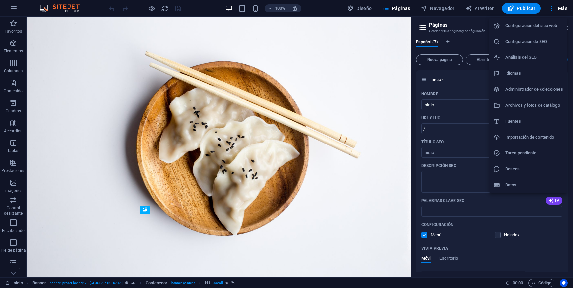
click at [555, 27] on h6 "Configuración del sitio web" at bounding box center [535, 26] width 58 height 8
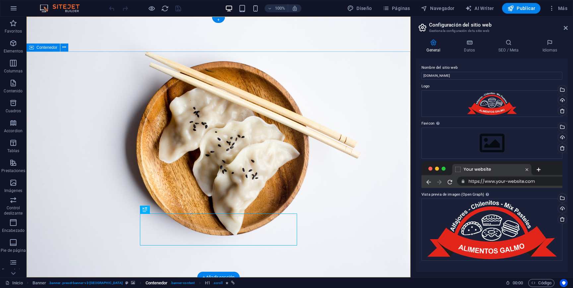
click at [171, 283] on span ". banner-content" at bounding box center [183, 283] width 24 height 8
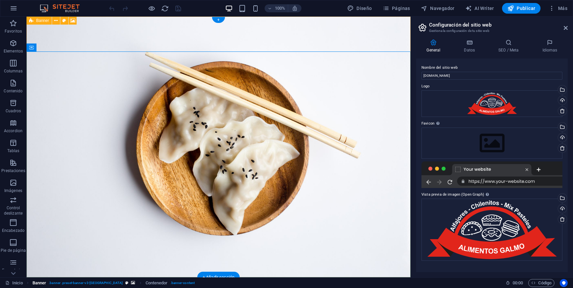
click at [84, 283] on span ". banner .preset-banner-v3-[GEOGRAPHIC_DATA]" at bounding box center [86, 283] width 74 height 8
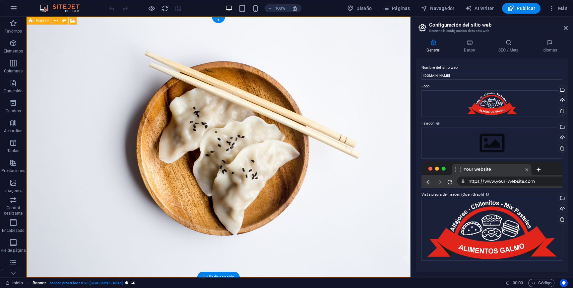
click at [84, 283] on span ". banner .preset-banner-v3-[GEOGRAPHIC_DATA]" at bounding box center [86, 283] width 74 height 8
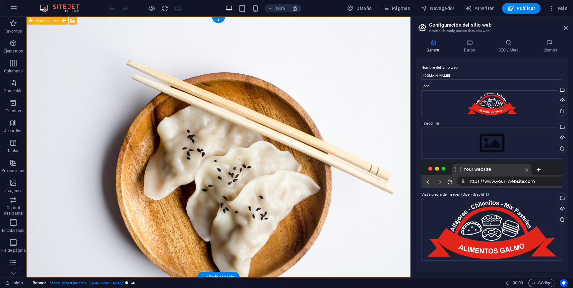
select select "vh"
select select "header"
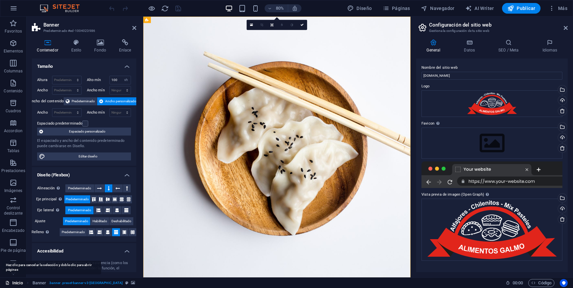
click at [15, 284] on link "Inicio" at bounding box center [14, 283] width 18 height 8
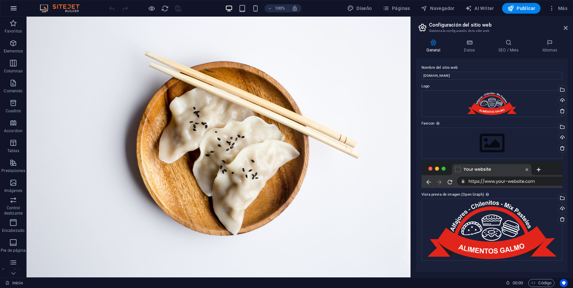
click at [15, 12] on icon "button" at bounding box center [14, 8] width 8 height 8
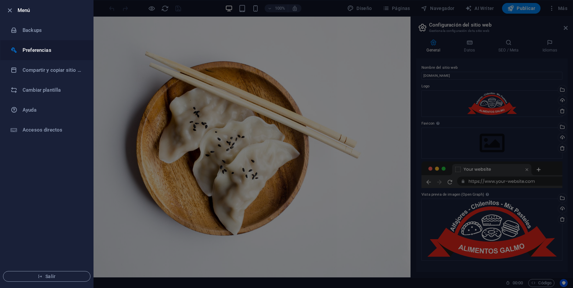
click at [51, 51] on h6 "Preferencias" at bounding box center [53, 50] width 61 height 8
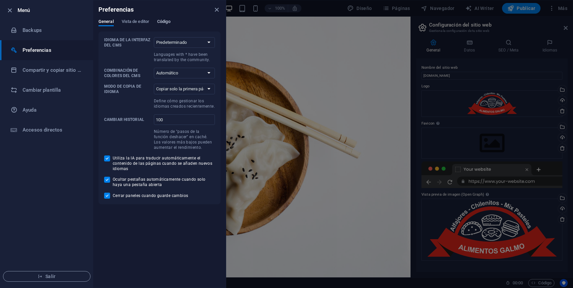
click at [162, 21] on span "Código" at bounding box center [163, 22] width 13 height 9
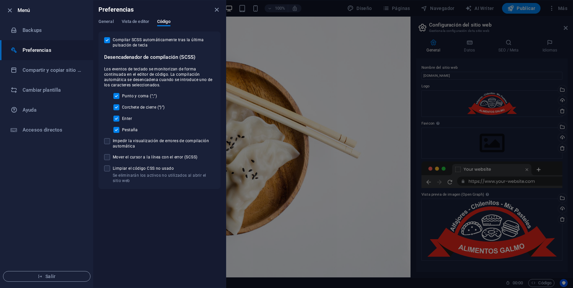
click at [136, 16] on div "Preferencias" at bounding box center [159, 9] width 133 height 19
click at [143, 23] on span "Vista de editor" at bounding box center [136, 22] width 28 height 9
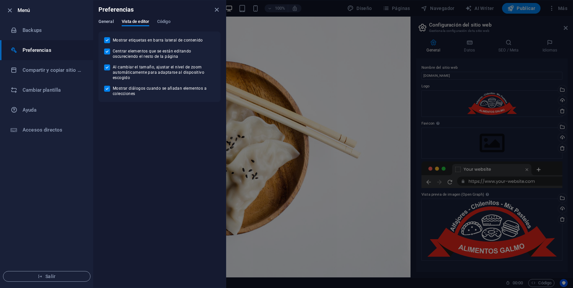
click at [105, 23] on span "General" at bounding box center [106, 22] width 15 height 9
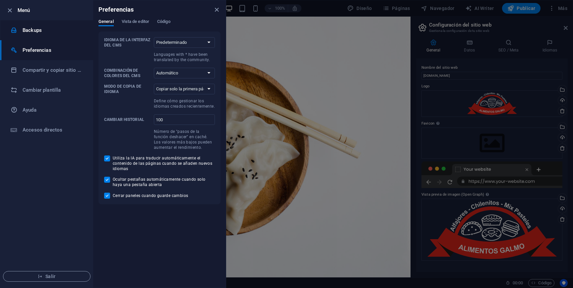
click at [40, 26] on h6 "Backups" at bounding box center [53, 30] width 61 height 8
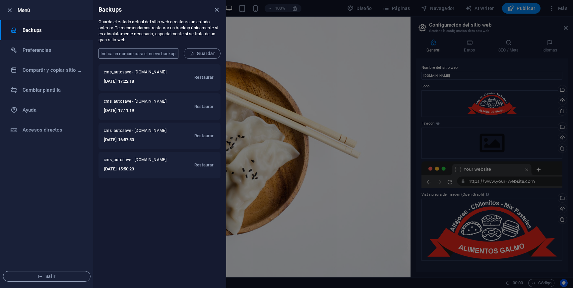
click at [128, 57] on input "text" at bounding box center [139, 53] width 80 height 11
type input "[PERSON_NAME] 0610"
click at [202, 53] on span "Guardar" at bounding box center [202, 53] width 26 height 5
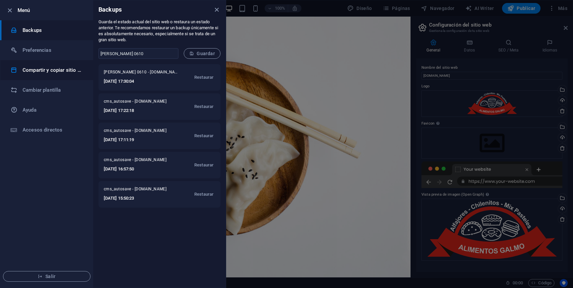
click at [56, 71] on h6 "Compartir y copiar sitio web" at bounding box center [53, 70] width 61 height 8
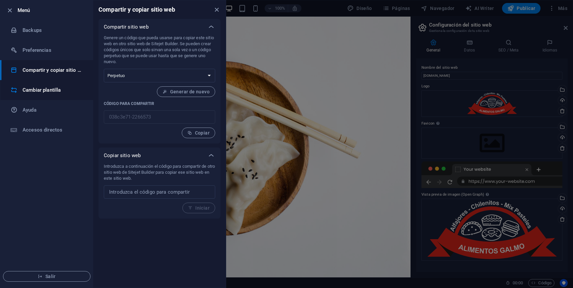
click at [43, 89] on h6 "Cambiar plantilla" at bounding box center [53, 90] width 61 height 8
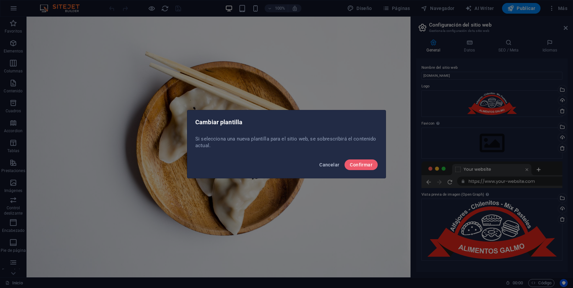
click at [332, 167] on span "Cancelar" at bounding box center [330, 164] width 20 height 5
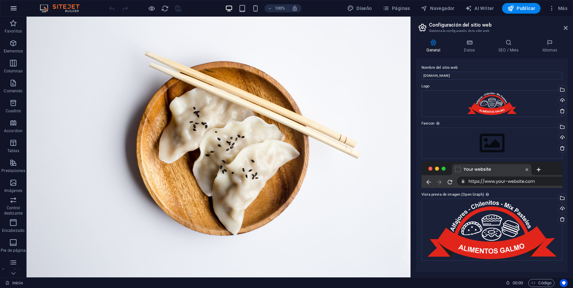
click at [13, 6] on icon "button" at bounding box center [14, 8] width 8 height 8
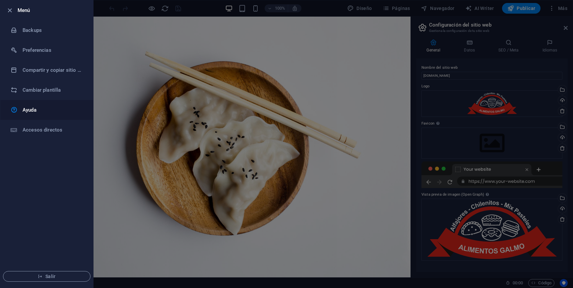
click at [40, 111] on h6 "Ayuda" at bounding box center [53, 110] width 61 height 8
click at [11, 10] on icon "button" at bounding box center [10, 11] width 8 height 8
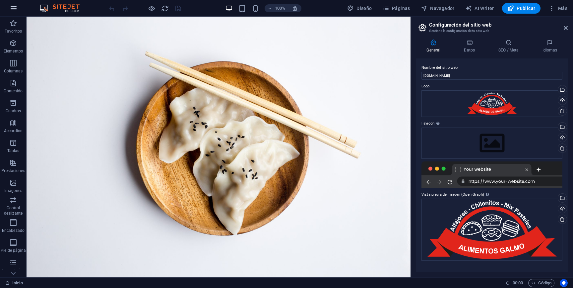
click at [12, 8] on icon "button" at bounding box center [14, 8] width 8 height 8
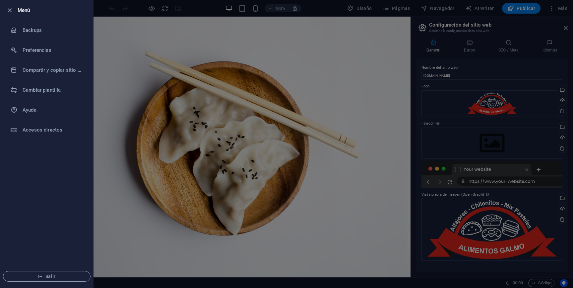
click at [243, 116] on div at bounding box center [286, 144] width 573 height 288
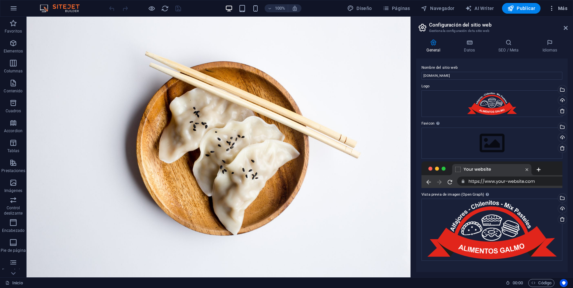
click at [552, 11] on icon "button" at bounding box center [552, 8] width 7 height 7
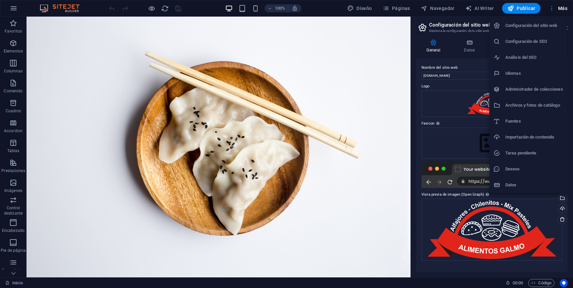
click at [522, 108] on h6 "Archivos y fotos de catálogo" at bounding box center [535, 105] width 58 height 8
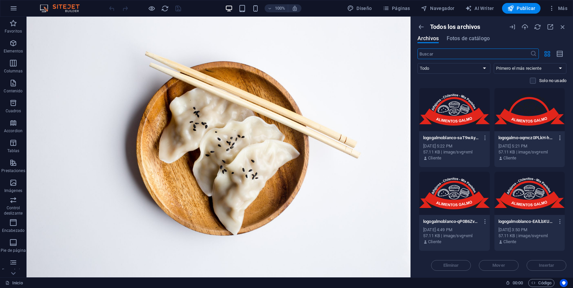
click at [559, 138] on icon "button" at bounding box center [560, 138] width 6 height 6
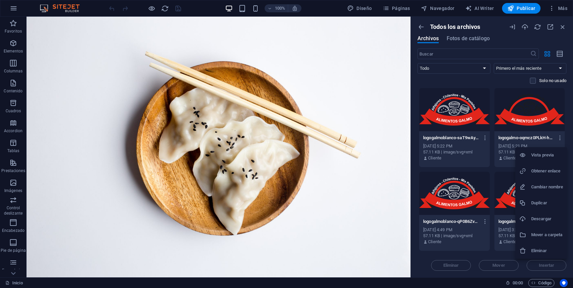
click at [539, 250] on h6 "Eliminar" at bounding box center [548, 251] width 32 height 8
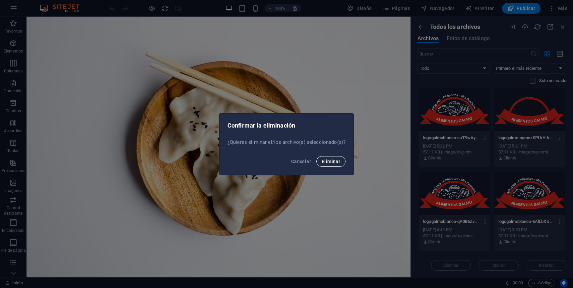
click at [326, 162] on span "Eliminar" at bounding box center [331, 161] width 19 height 5
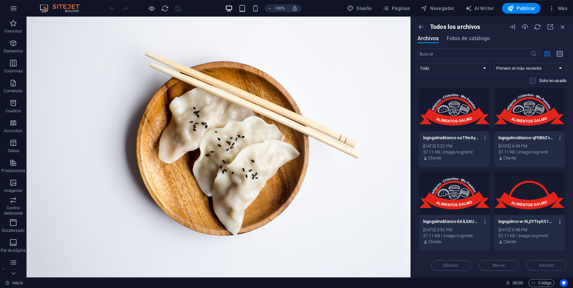
click at [559, 221] on icon "button" at bounding box center [560, 221] width 6 height 6
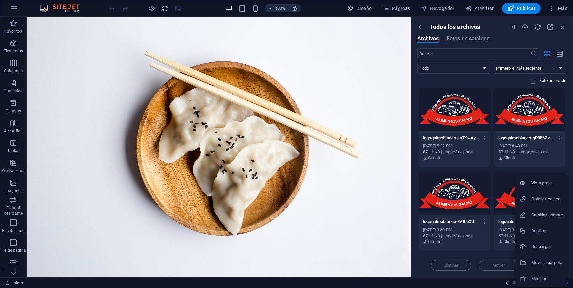
click at [536, 279] on h6 "Eliminar" at bounding box center [548, 278] width 32 height 8
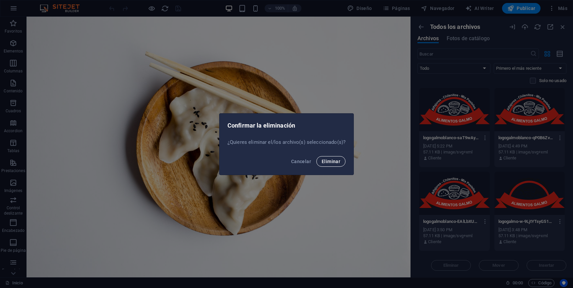
click at [326, 161] on span "Eliminar" at bounding box center [331, 161] width 19 height 5
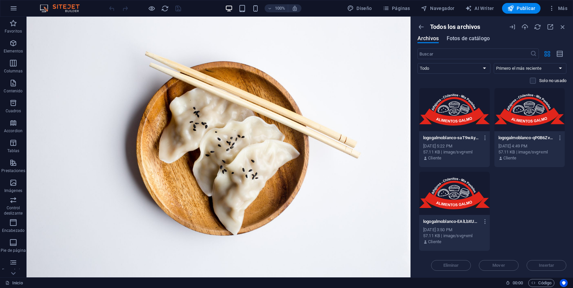
click at [490, 40] on span "Fotos de catálogo" at bounding box center [468, 39] width 43 height 8
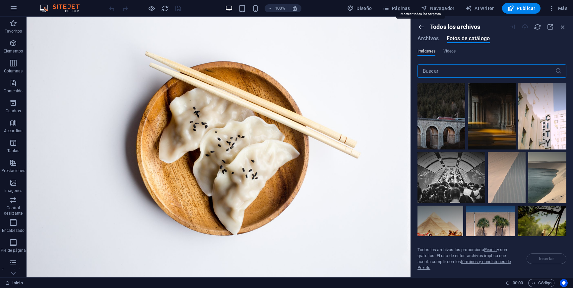
click at [421, 25] on icon "button" at bounding box center [421, 26] width 7 height 7
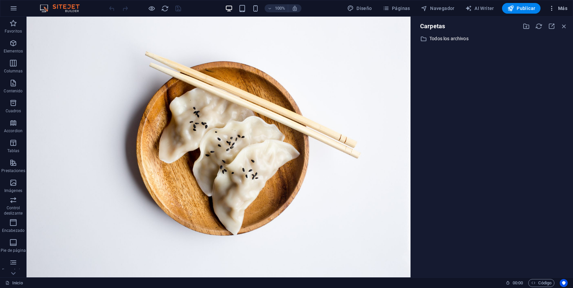
click at [561, 9] on span "Más" at bounding box center [558, 8] width 19 height 7
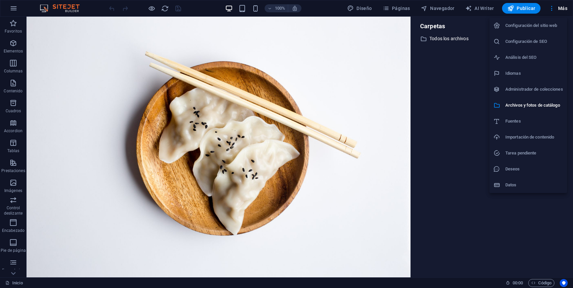
click at [537, 44] on h6 "Configuración de SEO" at bounding box center [535, 41] width 58 height 8
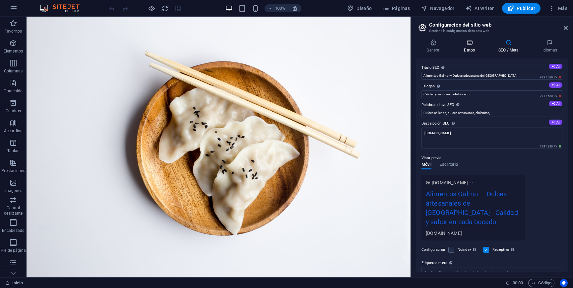
click at [466, 44] on icon at bounding box center [470, 42] width 32 height 7
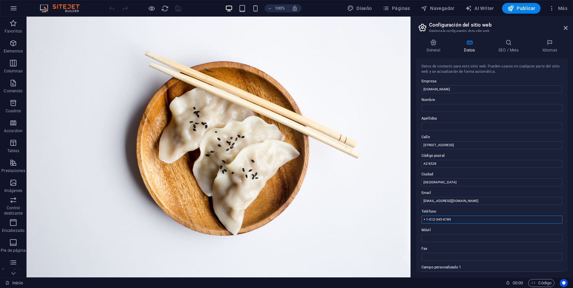
click at [460, 219] on input "+ 1-012-345-6789" at bounding box center [492, 219] width 141 height 8
click at [436, 40] on icon at bounding box center [433, 42] width 35 height 7
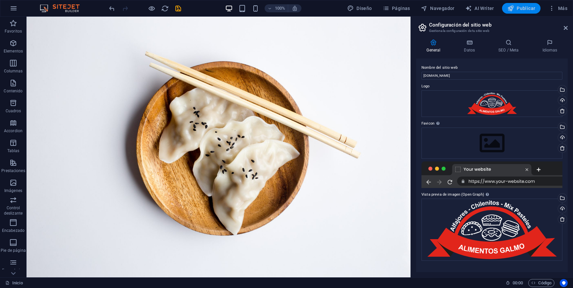
click at [529, 7] on span "Publicar" at bounding box center [522, 8] width 28 height 7
